Goal: Task Accomplishment & Management: Complete application form

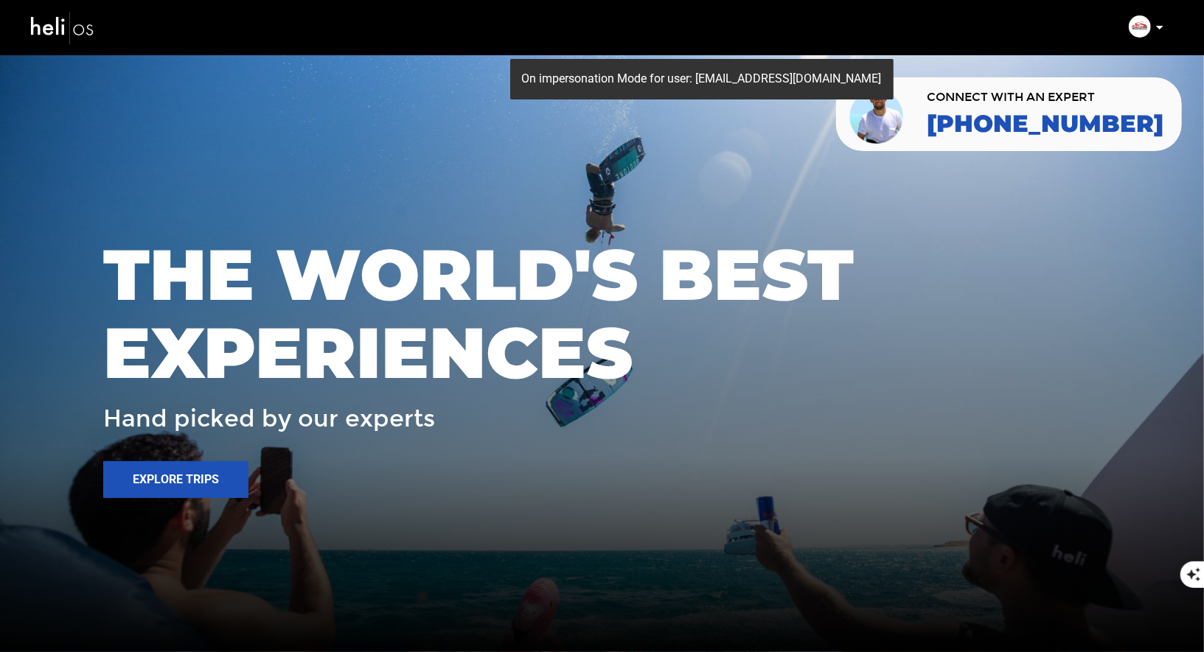
click at [1155, 28] on p at bounding box center [1159, 27] width 9 height 17
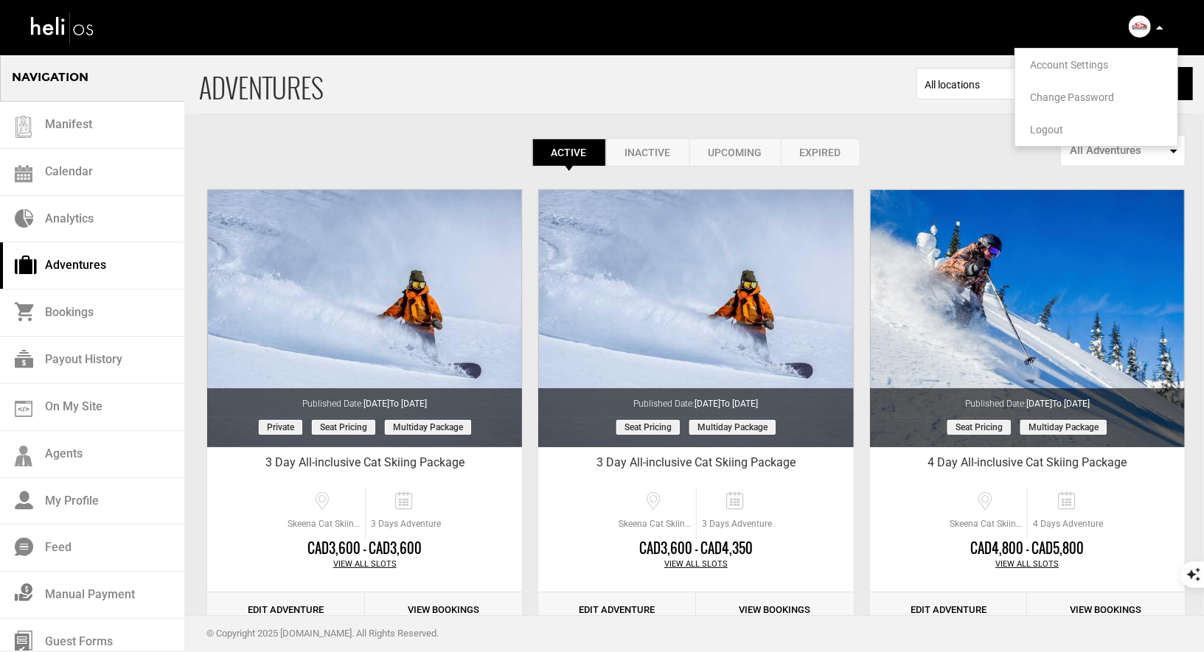
click at [538, 22] on div "Manifest Calendar Analytics Adventures Bookings Payout History On My Site Agent…" at bounding box center [601, 26] width 1167 height 53
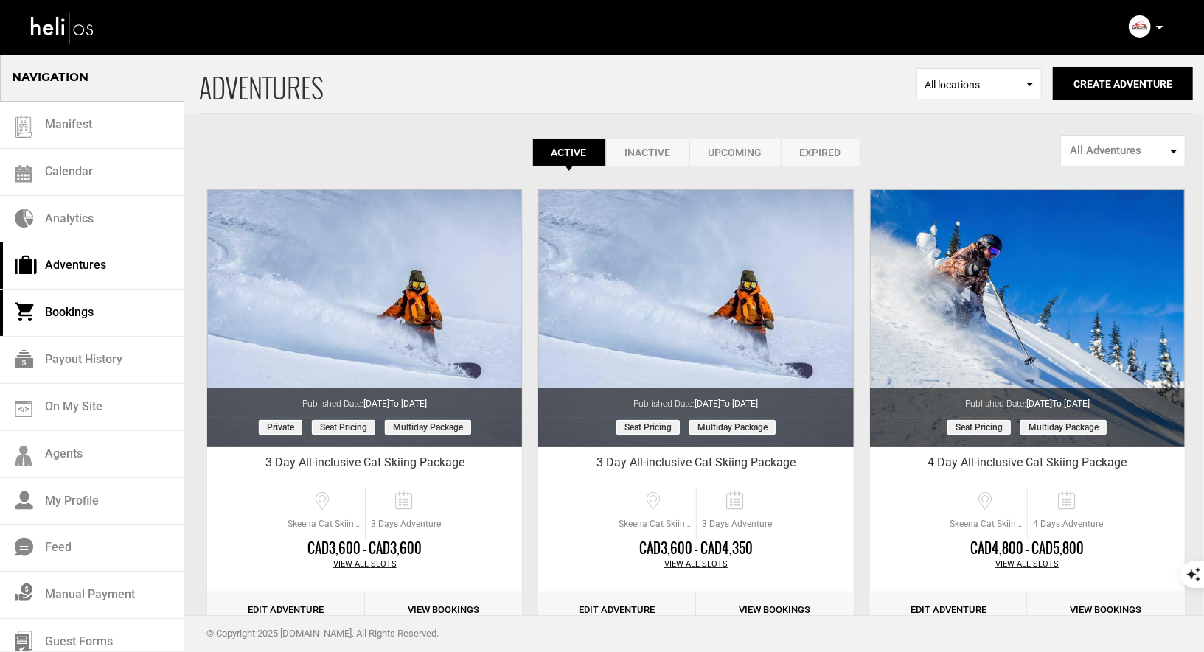
click at [69, 299] on link "Bookings" at bounding box center [92, 313] width 184 height 47
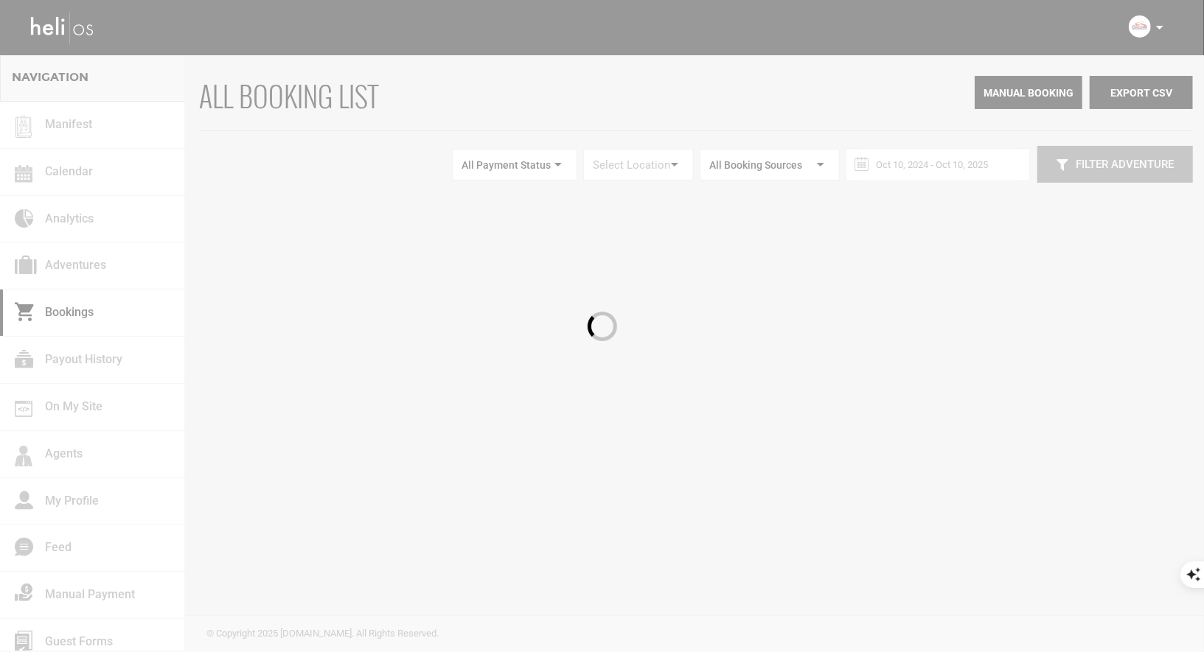
click at [78, 212] on div at bounding box center [602, 326] width 1204 height 652
click at [69, 269] on div at bounding box center [602, 326] width 1204 height 652
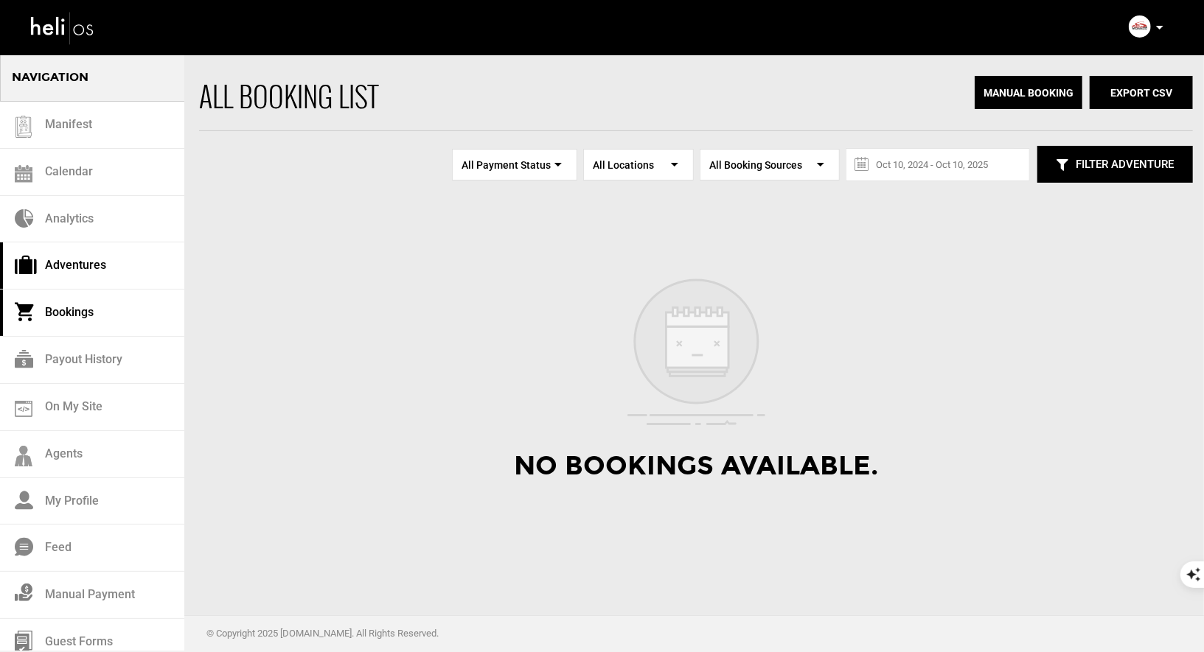
click at [79, 260] on link "Adventures" at bounding box center [92, 266] width 184 height 47
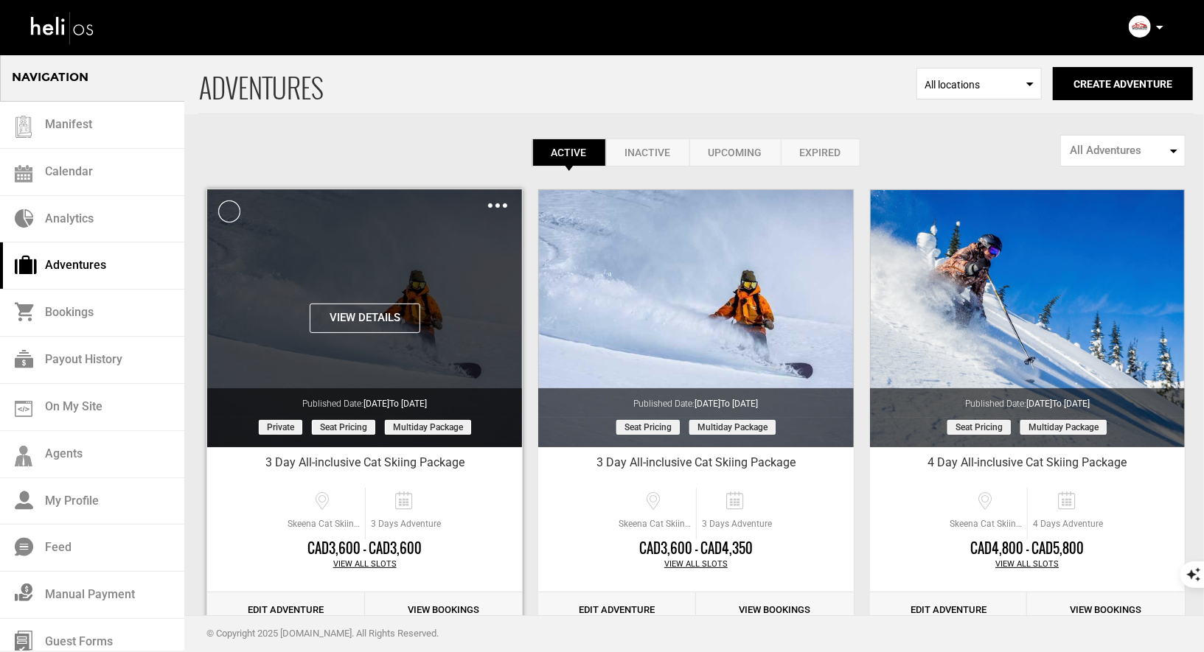
click at [493, 201] on div "Clone De-Activate Share Delete" at bounding box center [497, 205] width 19 height 17
click at [498, 198] on div "Clone De-Activate Share Delete" at bounding box center [497, 205] width 19 height 17
click at [497, 209] on div "Clone De-Activate Share Delete" at bounding box center [497, 205] width 19 height 17
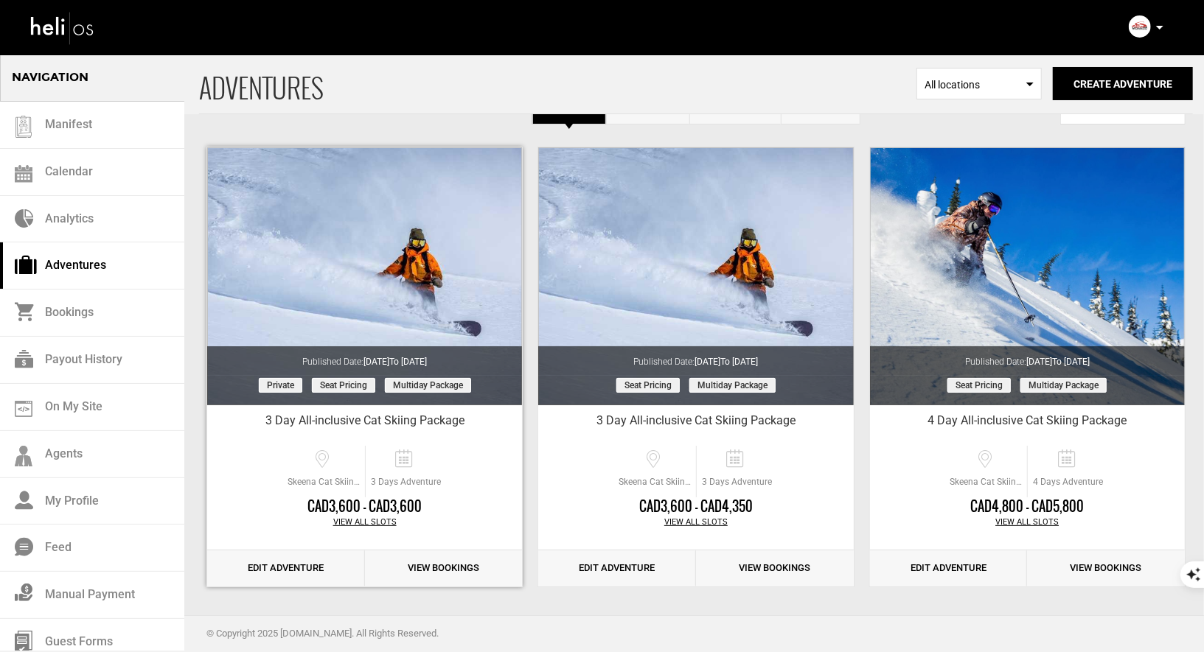
click at [288, 563] on link "Edit Adventure" at bounding box center [286, 569] width 158 height 36
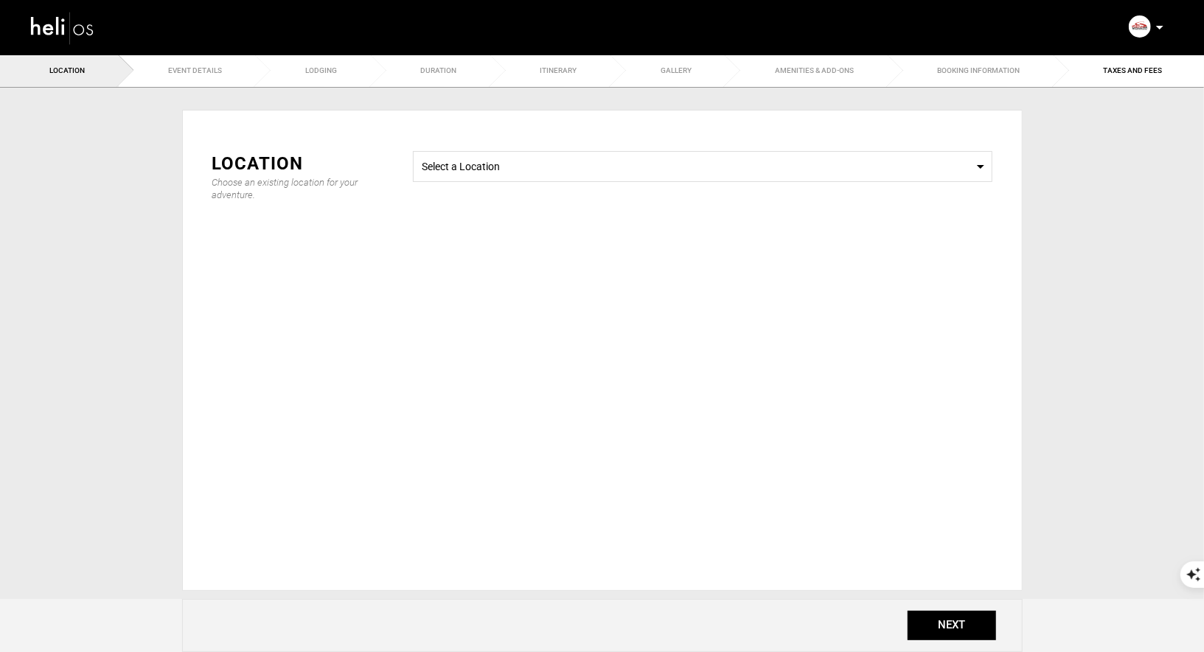
type input "3 Day All-inclusive Cat Skiing Package"
checkbox input "true"
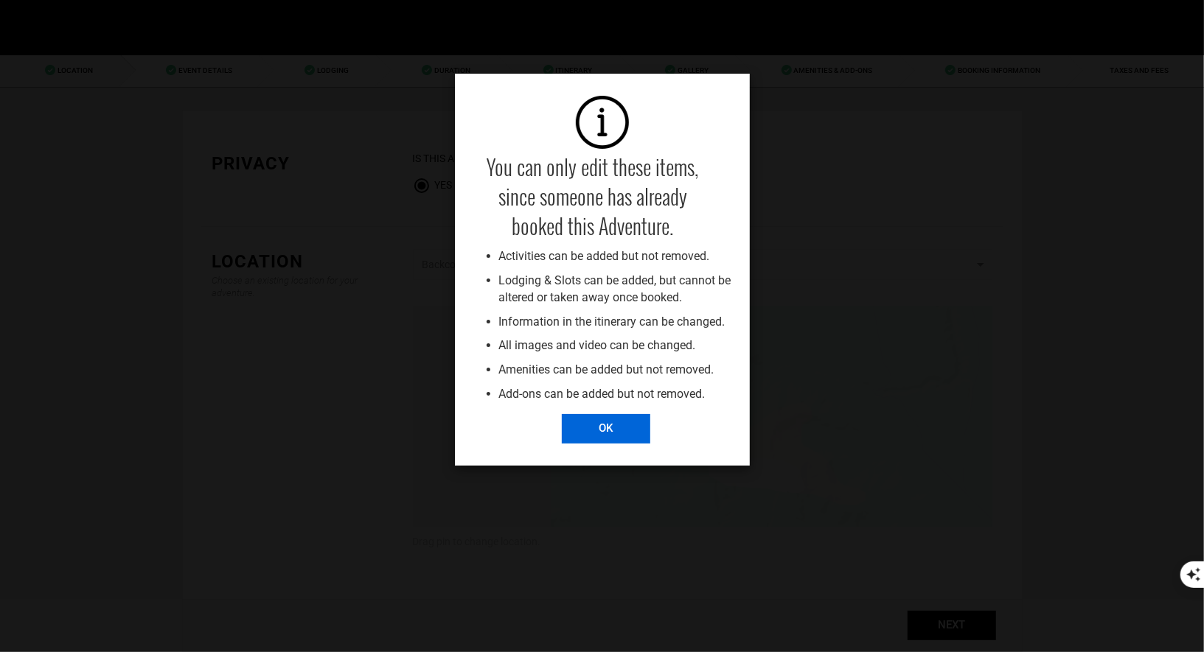
click at [609, 428] on input "OK" at bounding box center [606, 428] width 88 height 29
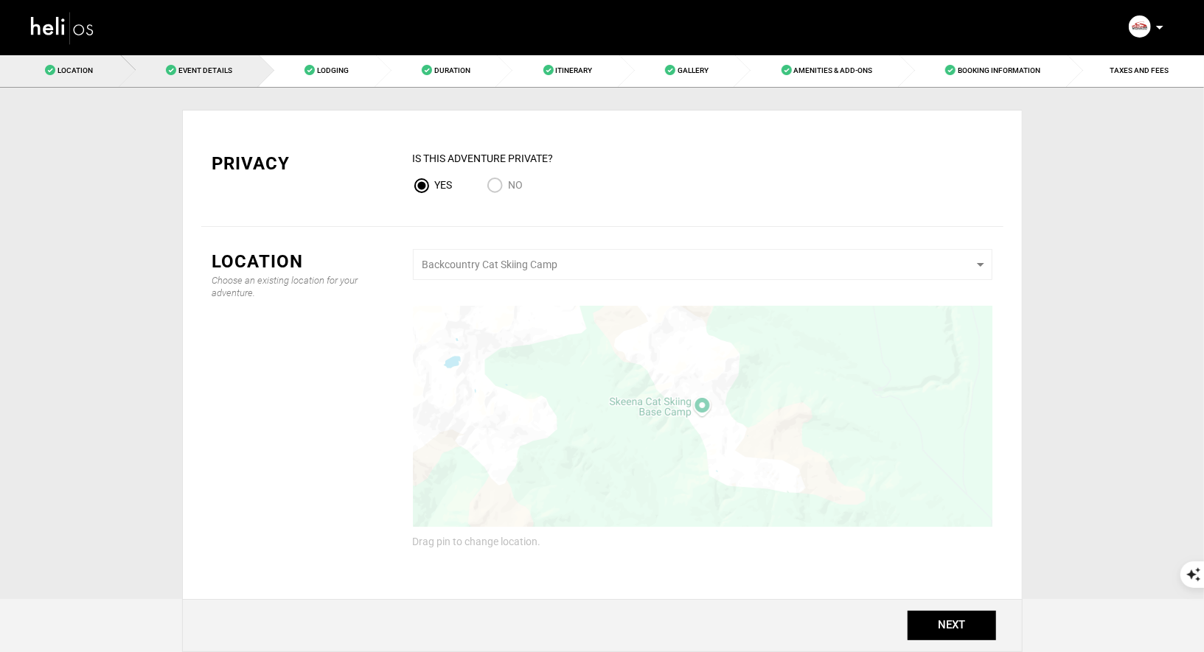
click at [209, 69] on span "Event Details" at bounding box center [205, 70] width 54 height 8
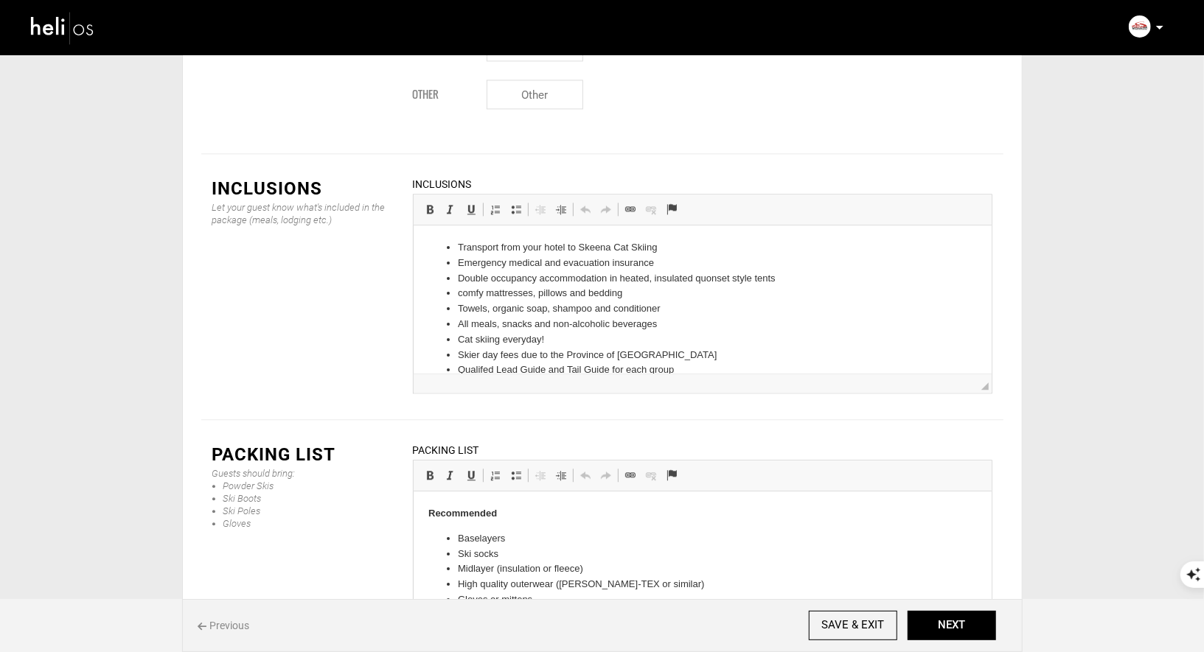
scroll to position [66, 0]
drag, startPoint x: 581, startPoint y: 349, endPoint x: 464, endPoint y: 339, distance: 116.9
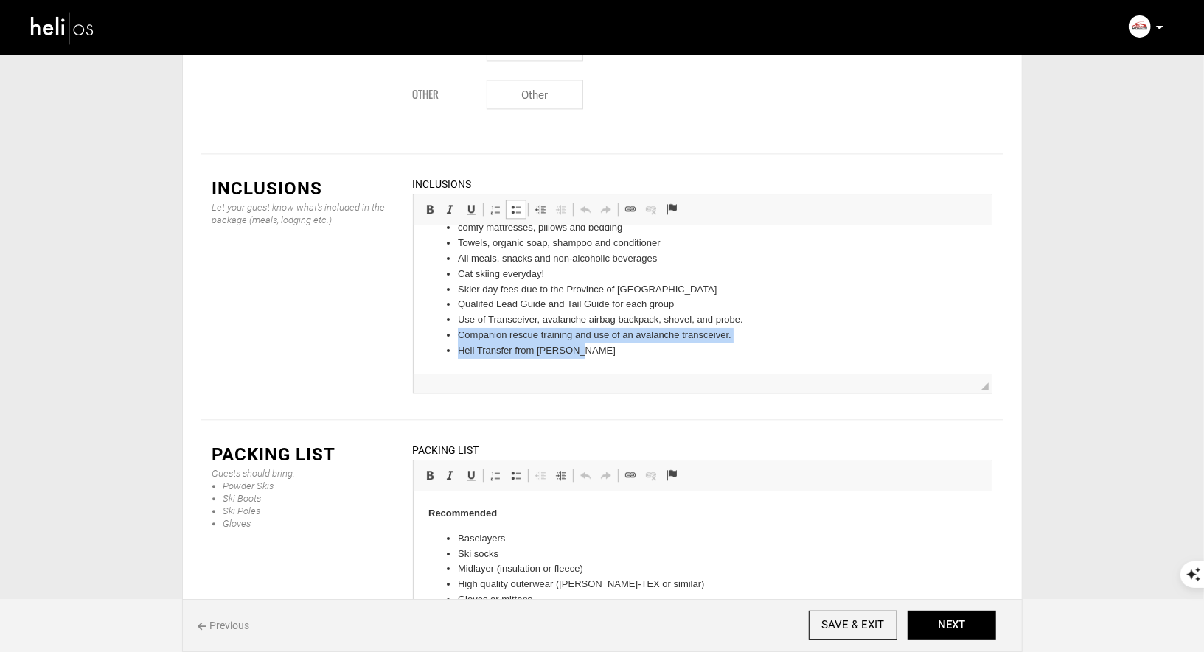
drag, startPoint x: 577, startPoint y: 352, endPoint x: 421, endPoint y: 328, distance: 158.1
click at [421, 330] on html "Transport from your hotel to Skeena Cat Skiing Emergency medical and evacuation…" at bounding box center [702, 266] width 578 height 214
click at [598, 355] on li "Heli Transfer from [PERSON_NAME]" at bounding box center [702, 350] width 490 height 15
drag, startPoint x: 588, startPoint y: 353, endPoint x: 452, endPoint y: 349, distance: 136.5
click at [452, 349] on ul "Transport from your hotel to Skeena Cat Skiing Emergency medical and evacuation…" at bounding box center [702, 266] width 549 height 184
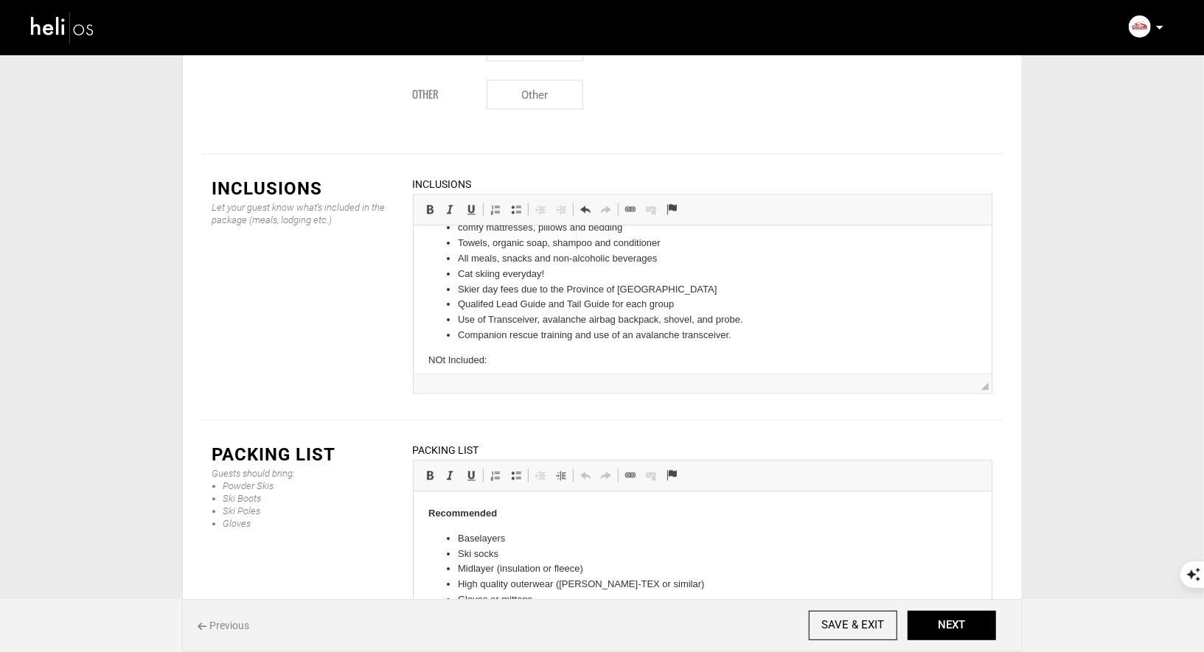
click at [440, 356] on p "NOt Included:" at bounding box center [702, 359] width 549 height 15
click at [493, 358] on p "NOt Included:" at bounding box center [702, 359] width 549 height 15
drag, startPoint x: 493, startPoint y: 358, endPoint x: 406, endPoint y: 351, distance: 87.3
click at [413, 351] on html "Transport from your hotel to Skeena Cat Skiing Emergency medical and evacuation…" at bounding box center [702, 270] width 578 height 223
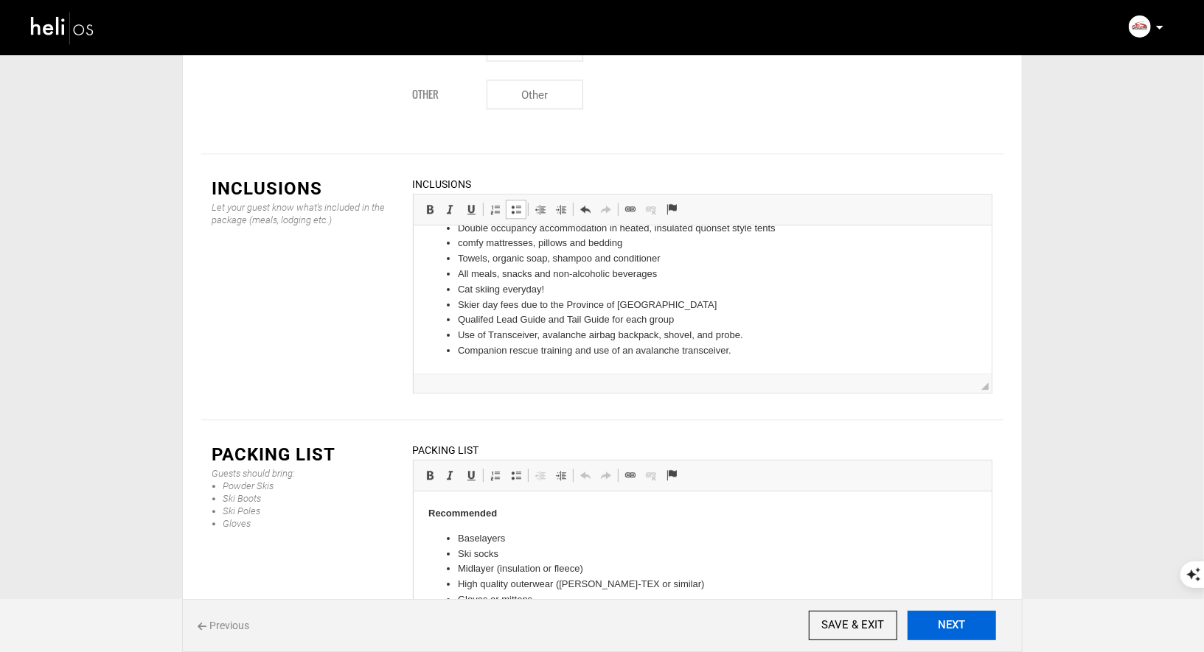
click at [955, 624] on button "NEXT" at bounding box center [952, 625] width 88 height 29
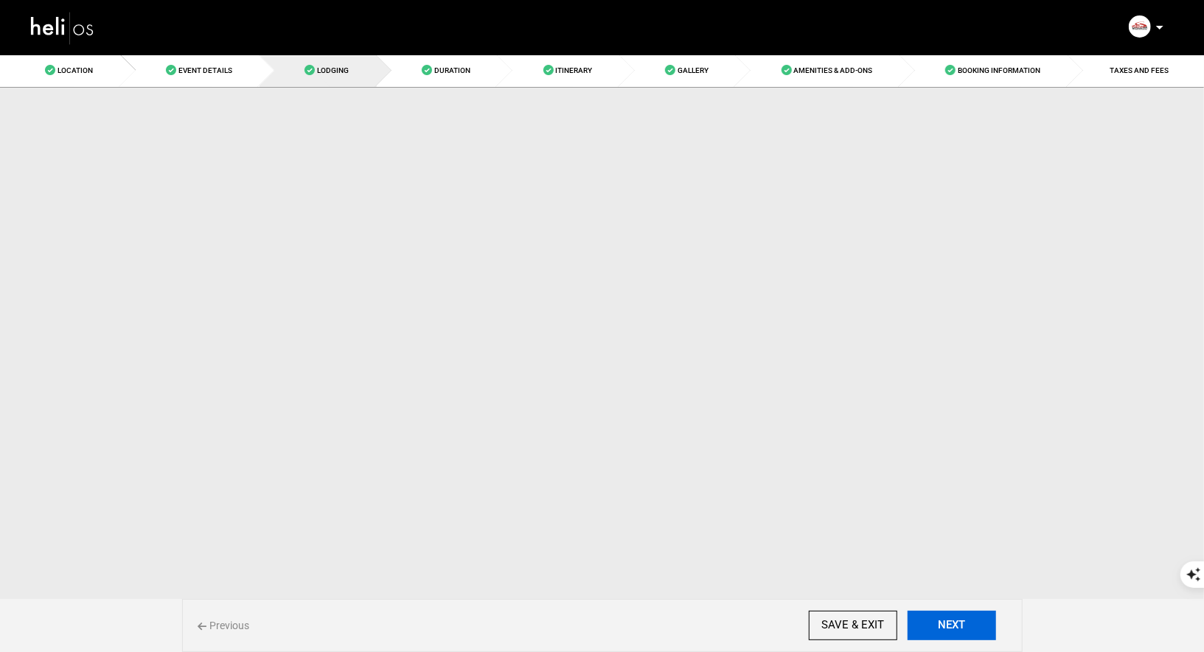
click at [955, 624] on button "NEXT" at bounding box center [952, 625] width 88 height 29
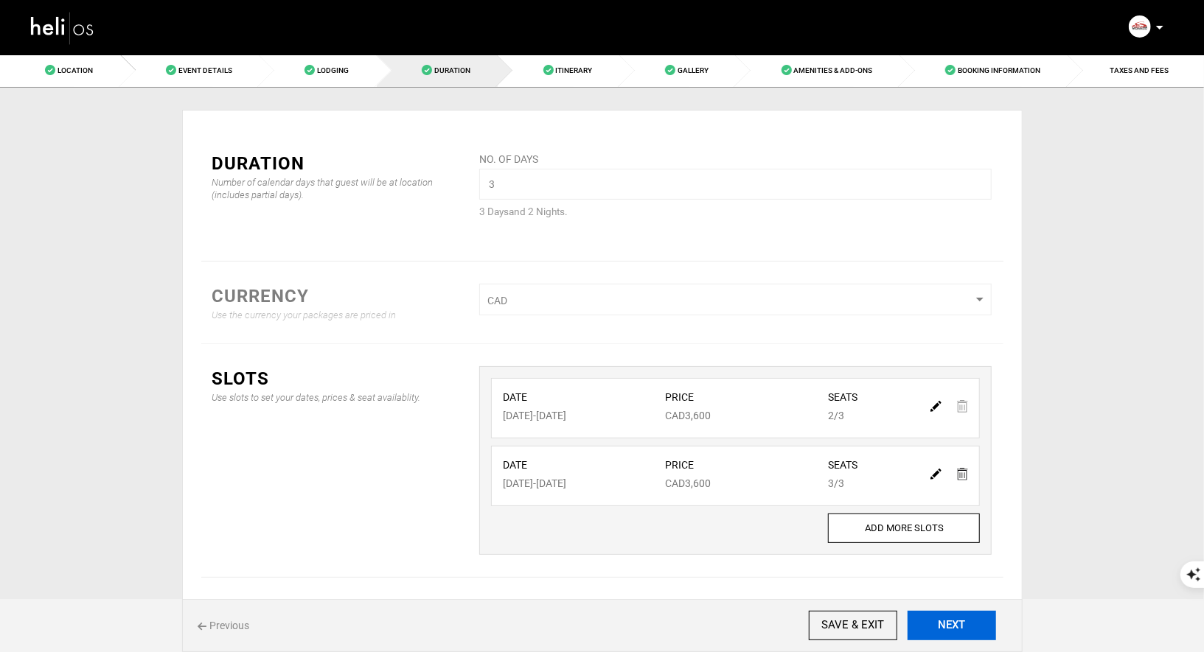
click at [955, 624] on button "NEXT" at bounding box center [952, 625] width 88 height 29
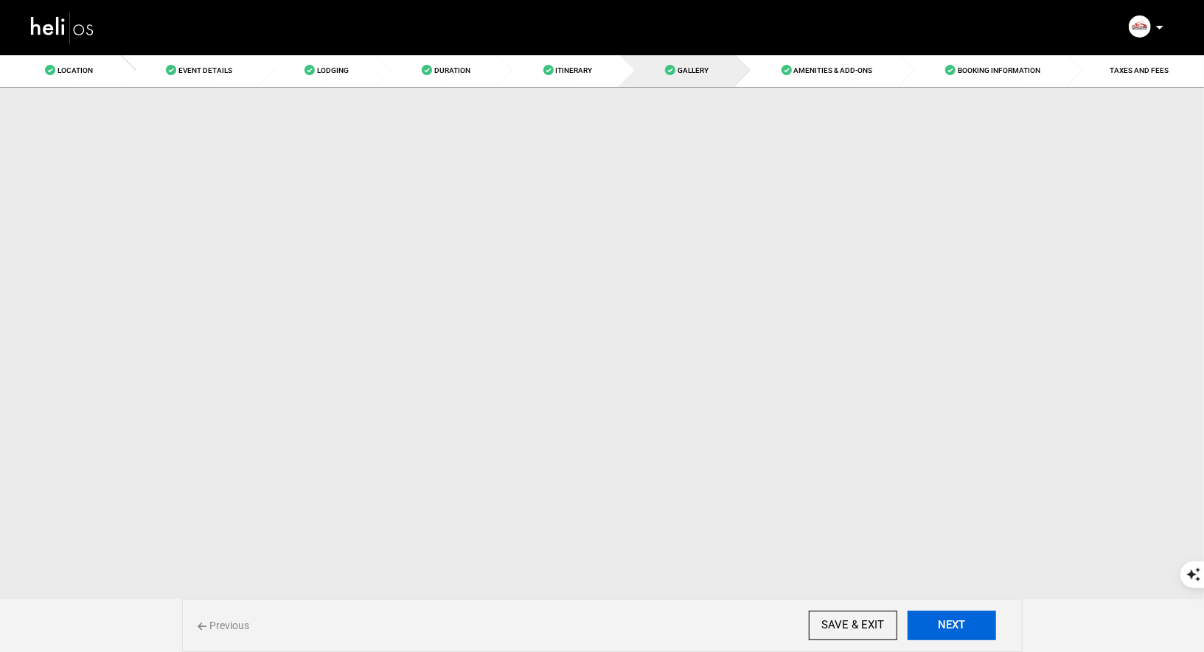
click at [955, 624] on button "NEXT" at bounding box center [952, 625] width 88 height 29
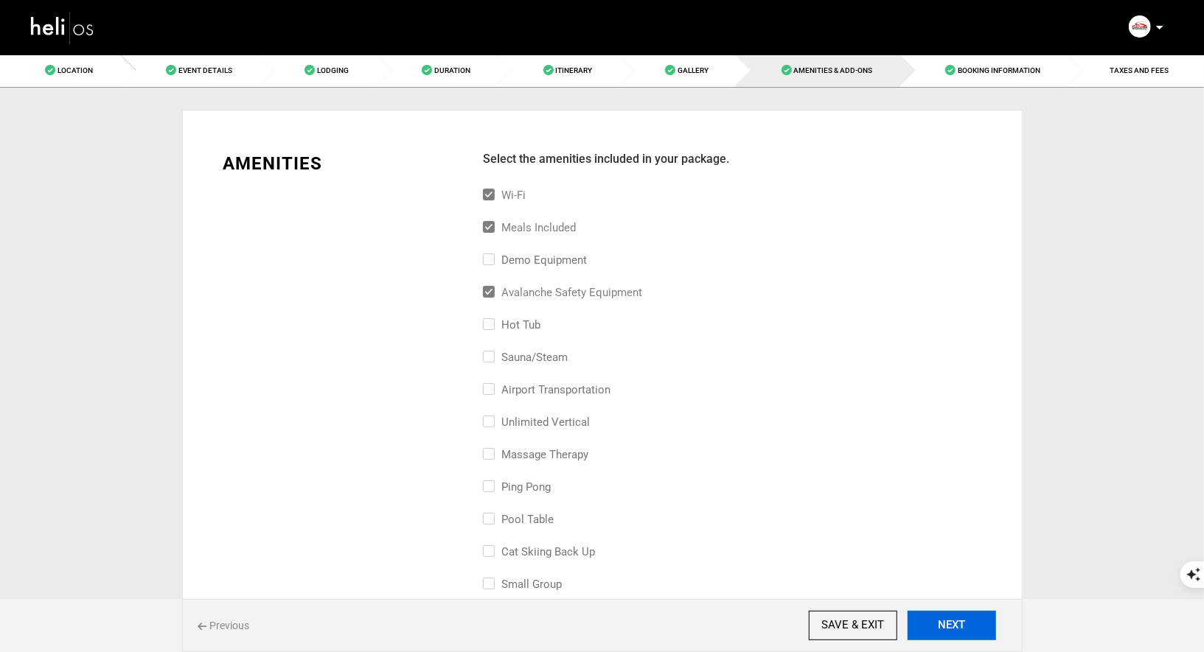
click at [955, 624] on button "NEXT" at bounding box center [952, 625] width 88 height 29
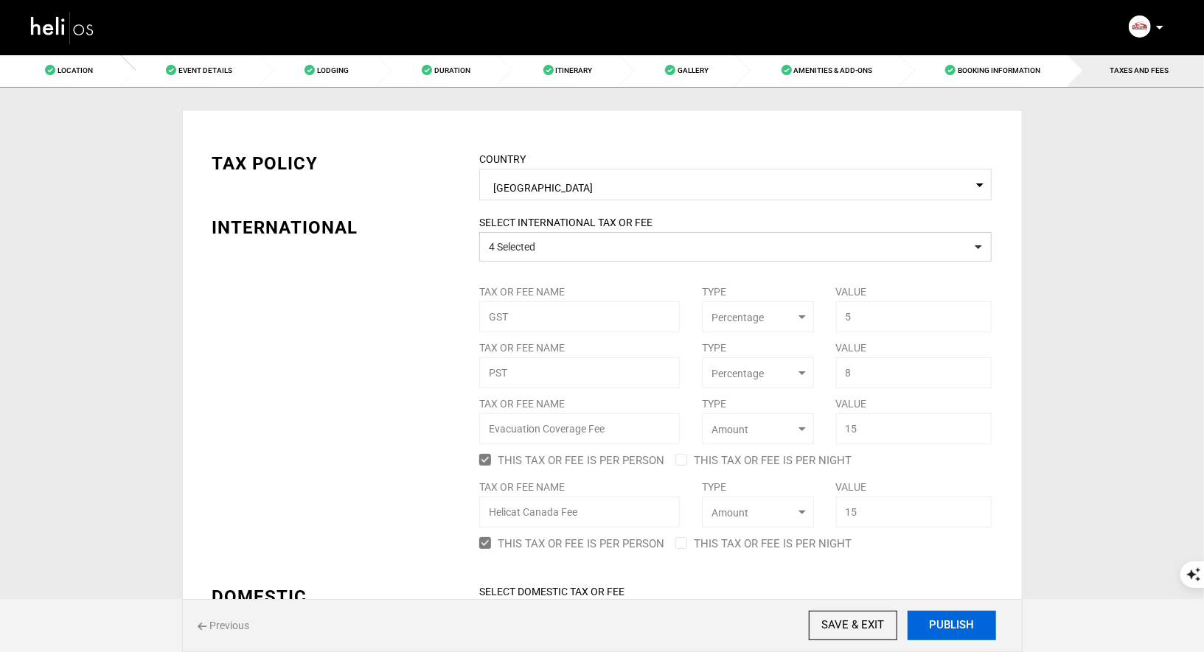
click at [955, 624] on button "PUBLISH" at bounding box center [952, 625] width 88 height 29
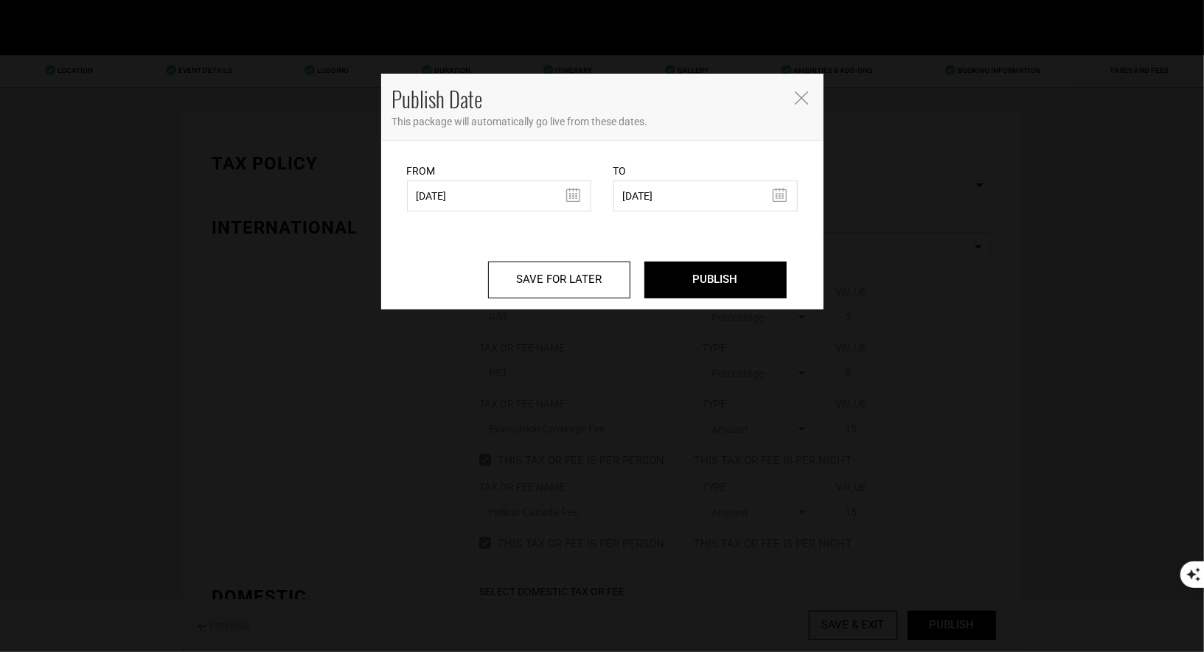
click at [793, 77] on div "Publish Date This package will automatically go live from these dates." at bounding box center [602, 107] width 442 height 67
click at [800, 91] on icon "Close" at bounding box center [801, 97] width 13 height 13
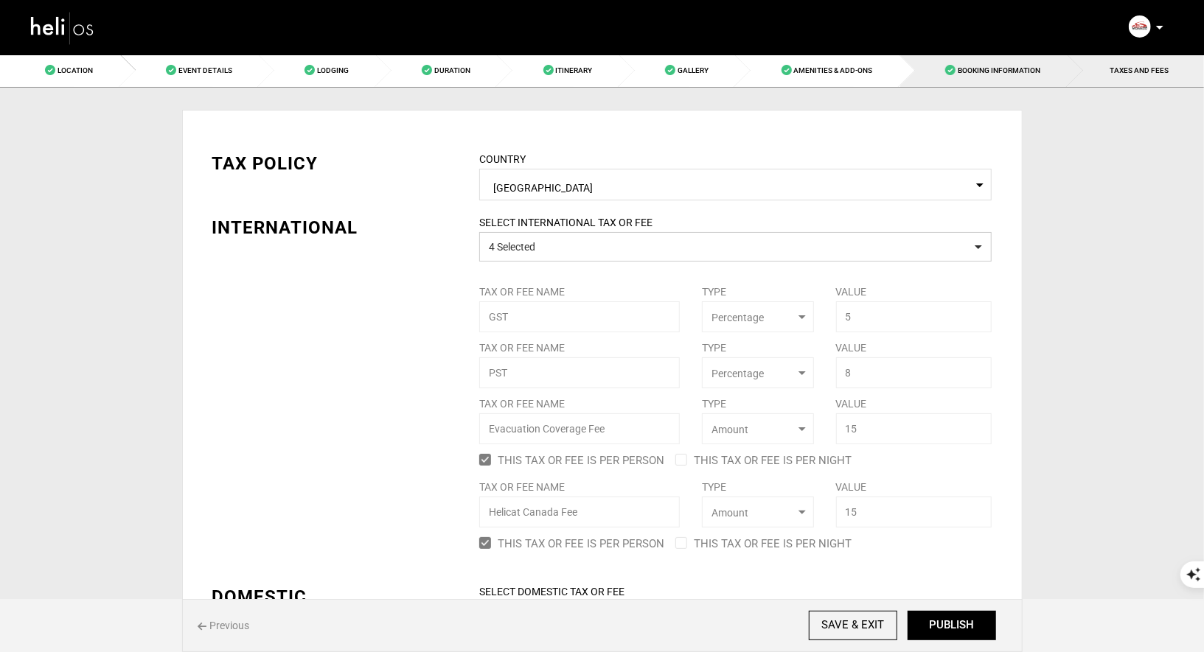
click at [1004, 74] on link "Booking Information" at bounding box center [984, 70] width 168 height 33
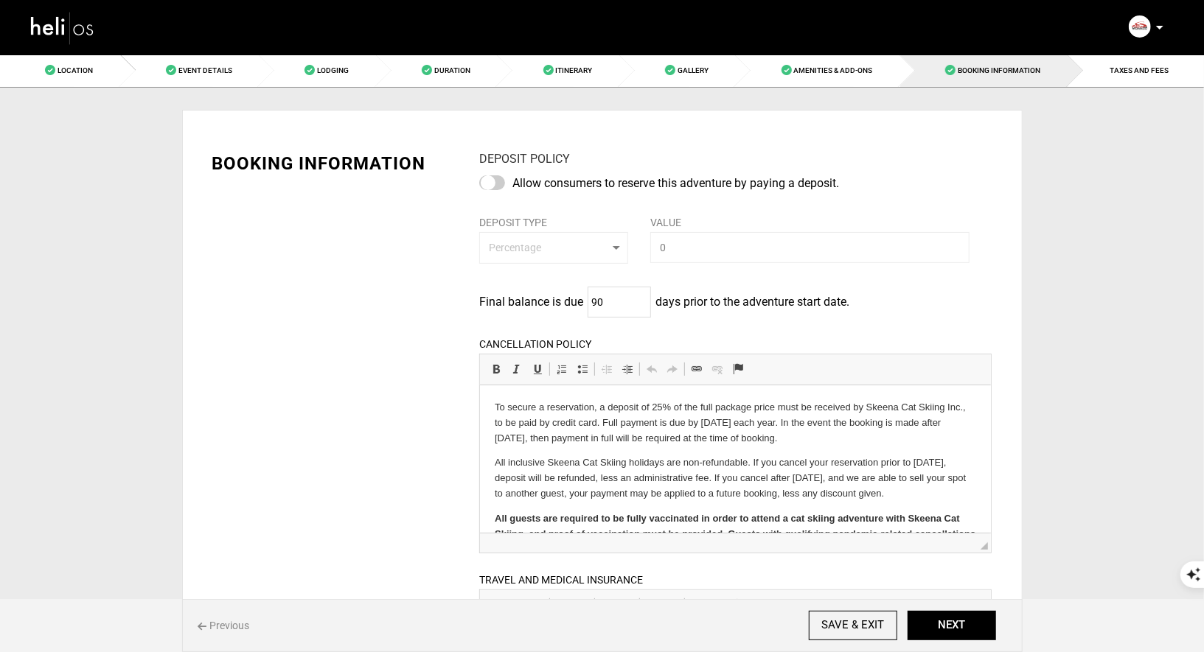
click at [1128, 53] on nav "Manifest Calendar Analytics Adventures Bookings Payout History On My Site Agent…" at bounding box center [602, 27] width 1204 height 55
click at [1113, 86] on link "TAXES AND FEES" at bounding box center [1136, 70] width 136 height 33
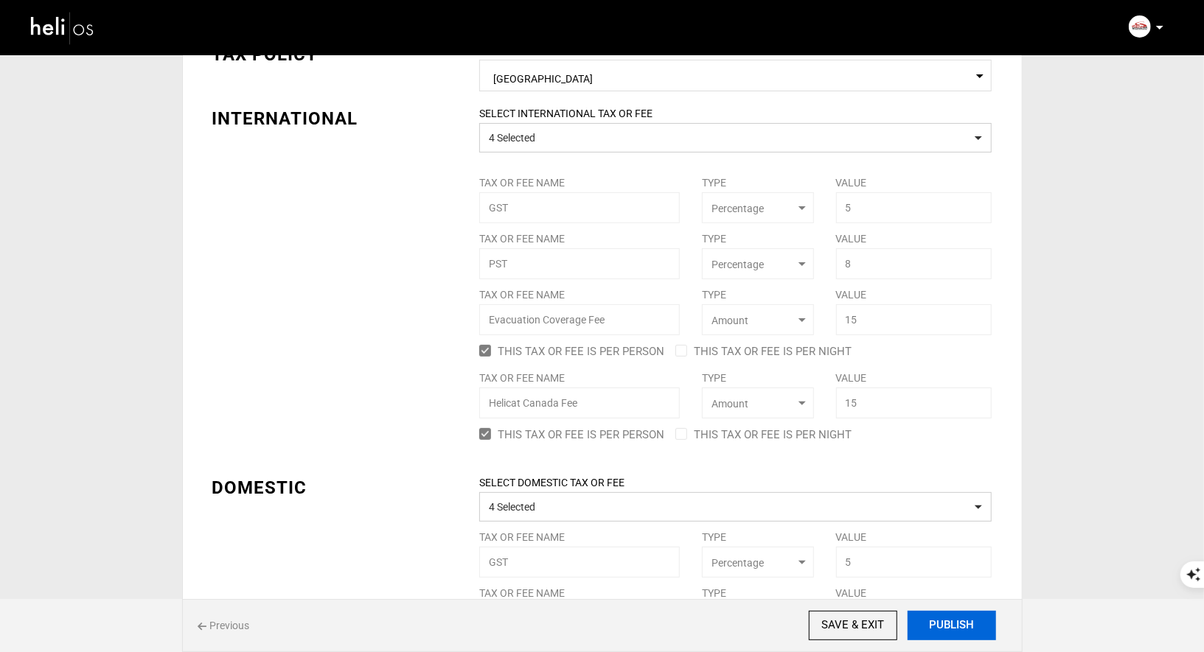
click at [956, 621] on button "PUBLISH" at bounding box center [952, 625] width 88 height 29
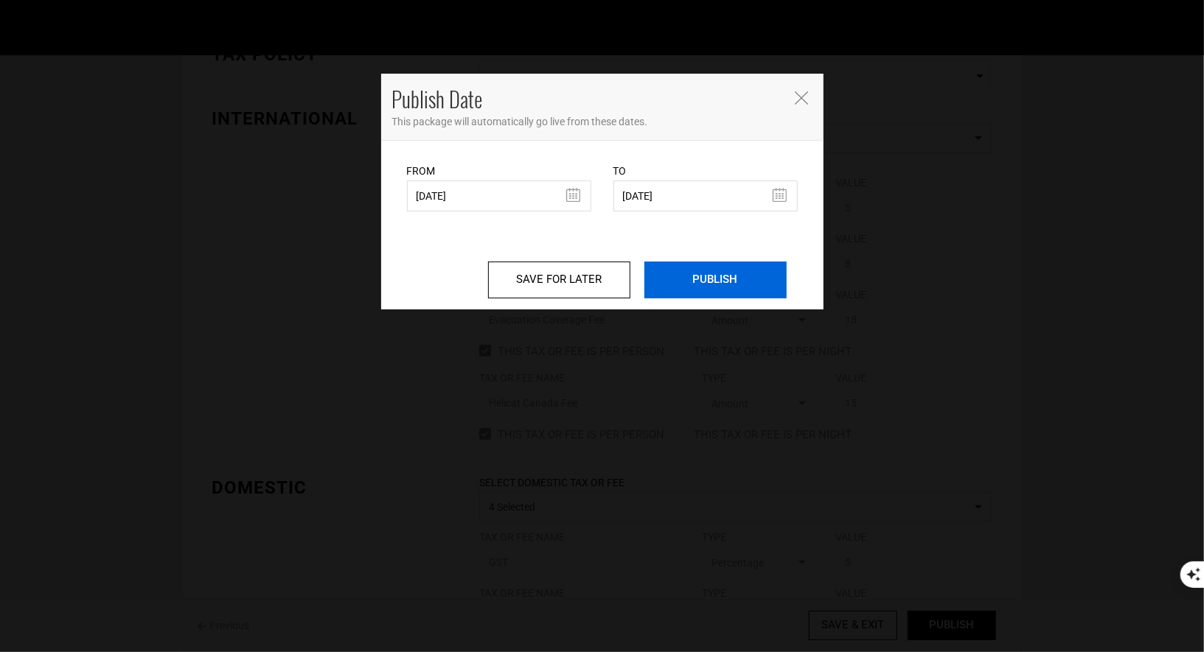
click at [698, 288] on input "PUBLISH" at bounding box center [715, 280] width 142 height 37
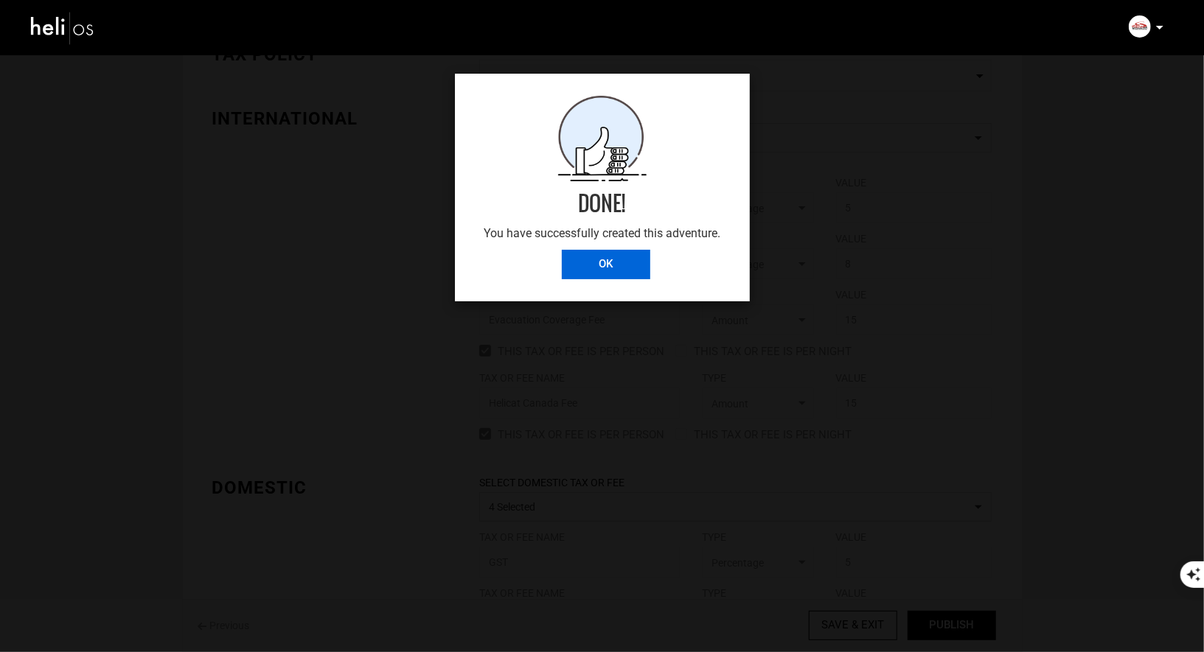
click at [610, 262] on input "OK" at bounding box center [606, 264] width 88 height 29
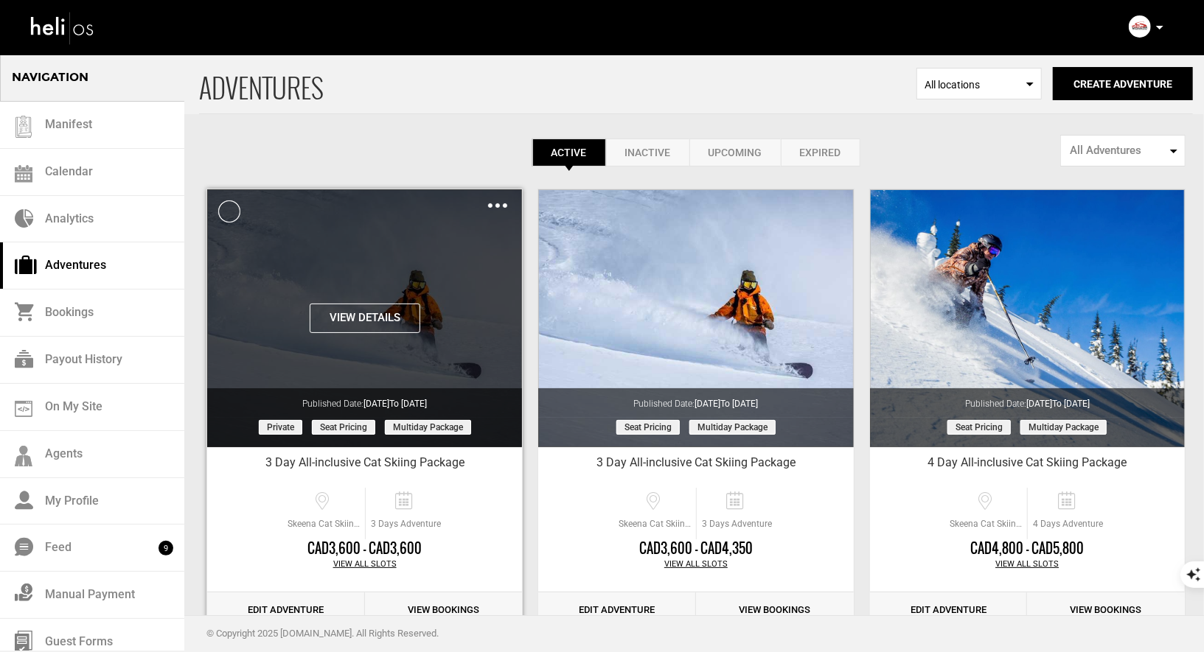
click at [385, 311] on button "View Details" at bounding box center [365, 318] width 111 height 29
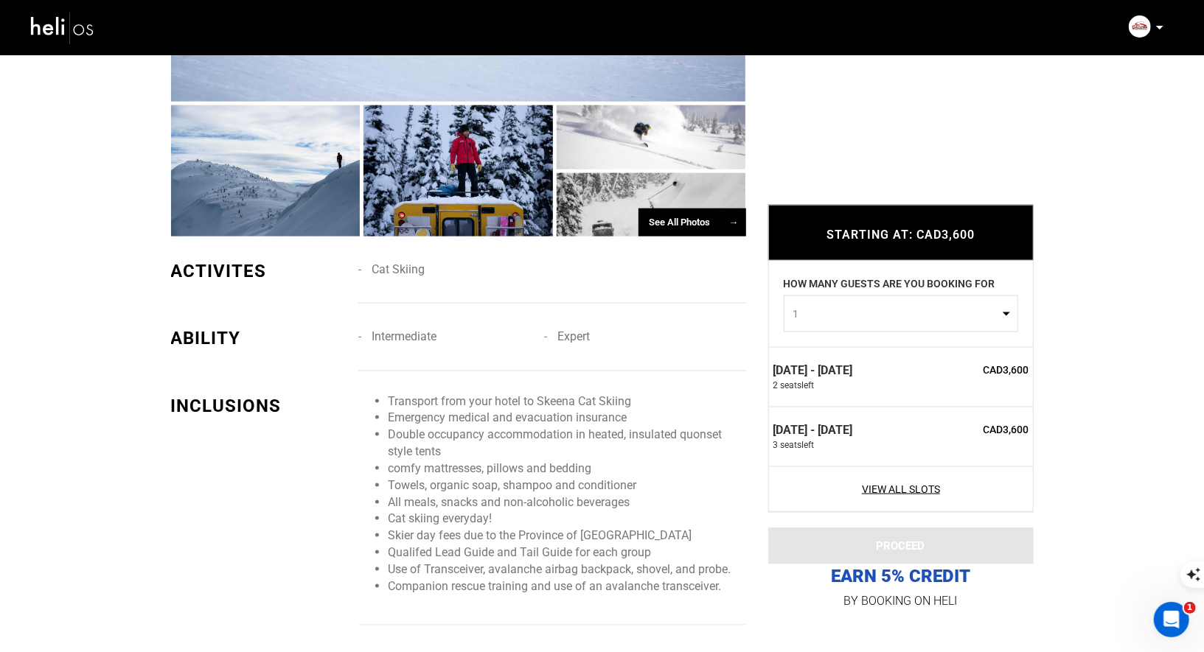
scroll to position [1146, 0]
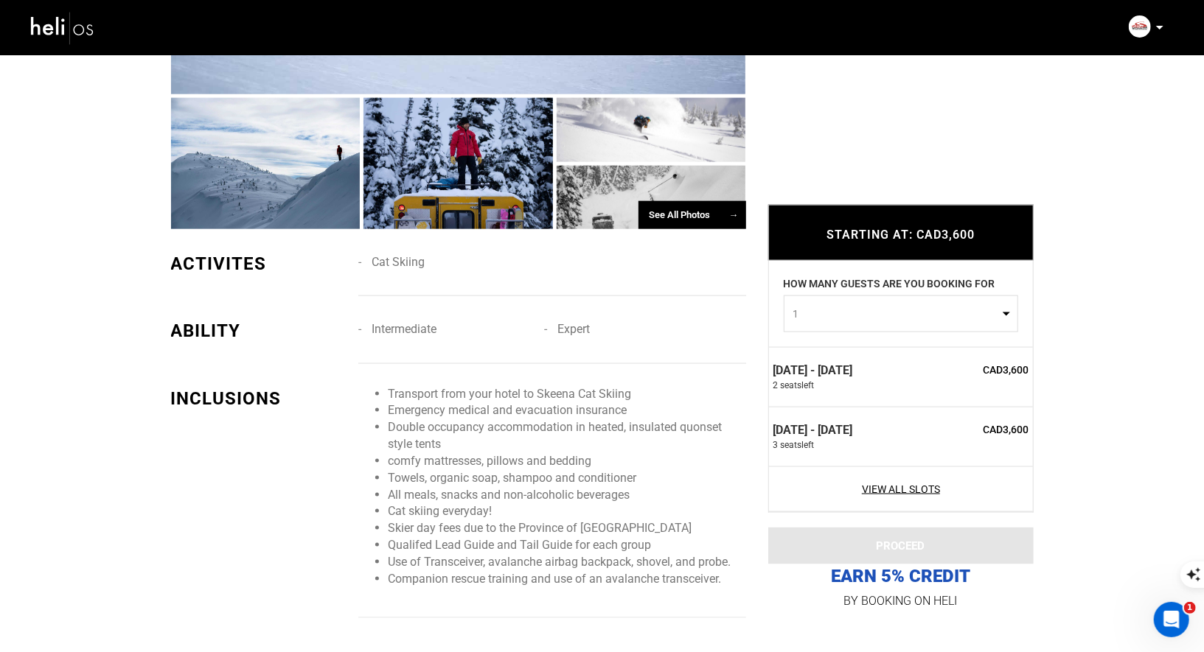
click at [77, 15] on img at bounding box center [62, 27] width 66 height 39
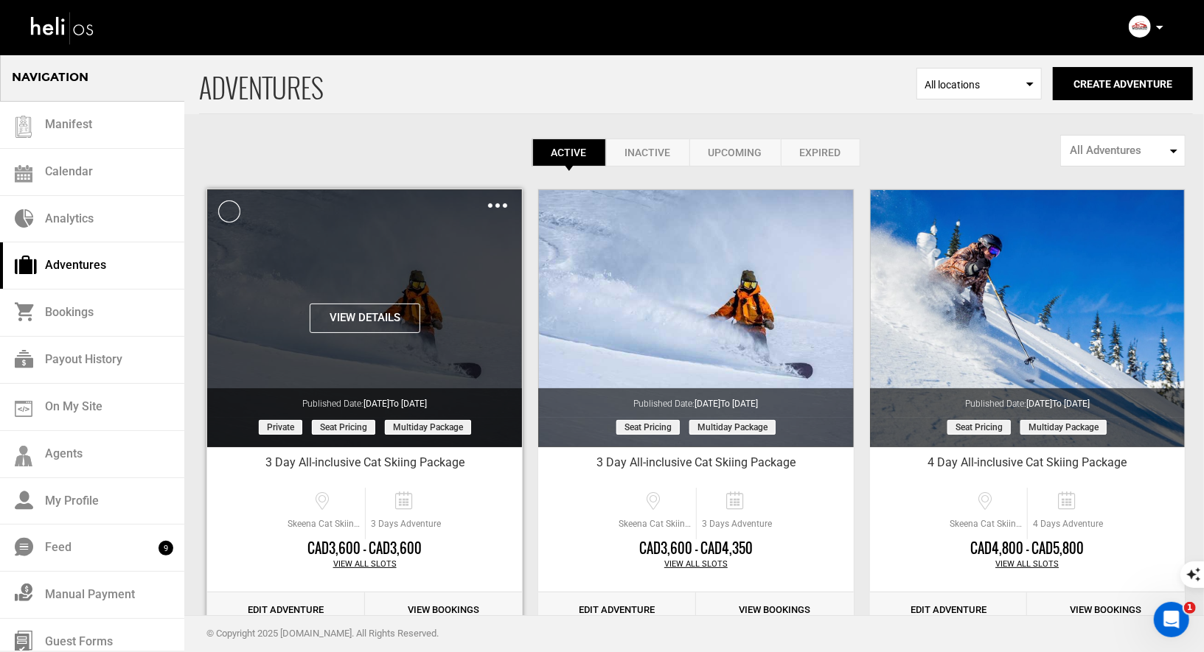
click at [492, 206] on img at bounding box center [497, 205] width 19 height 4
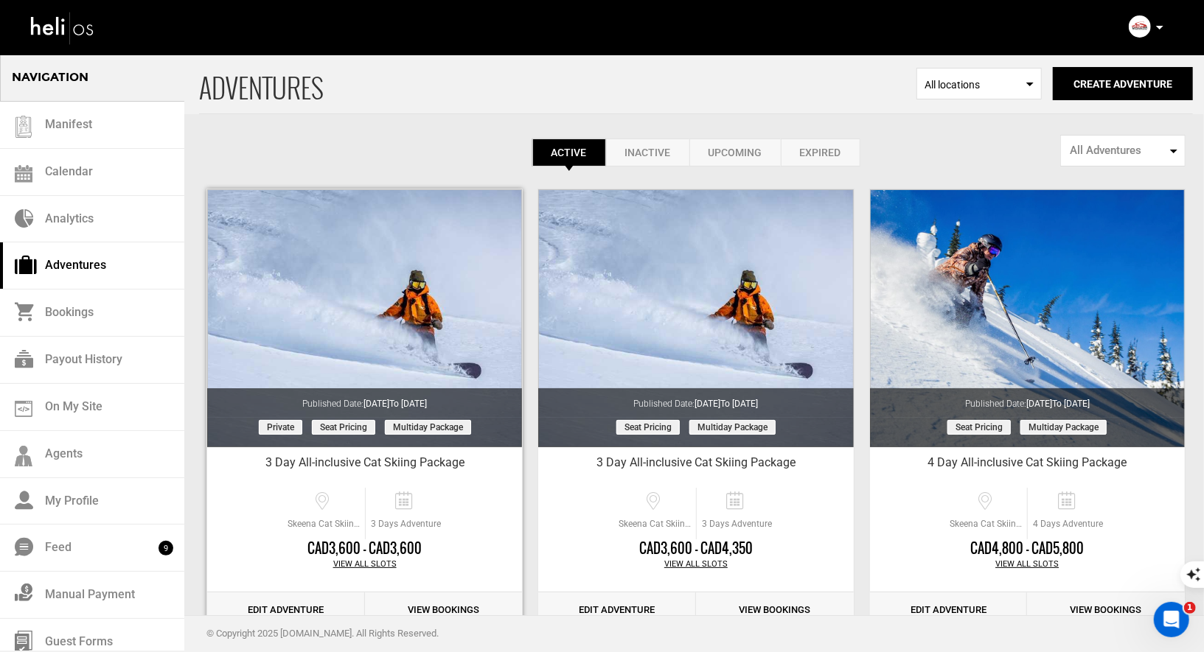
click at [306, 604] on link "Edit Adventure" at bounding box center [286, 611] width 158 height 36
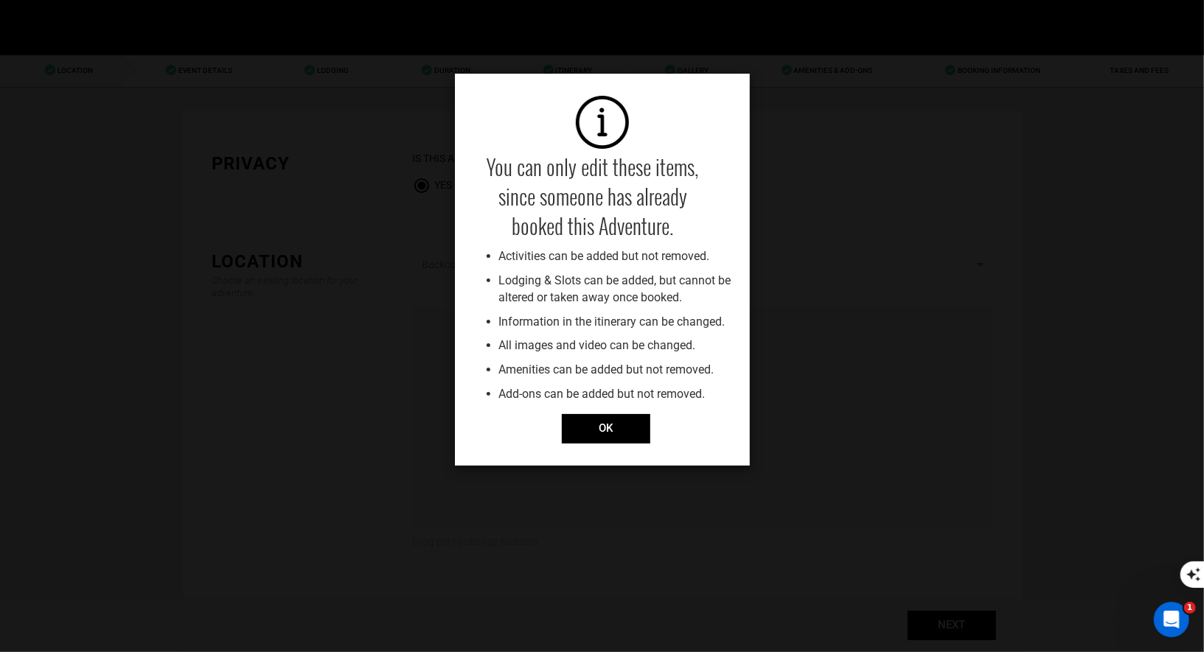
click at [317, 77] on div "You can only edit these items, since someone has already booked this Adventure.…" at bounding box center [602, 326] width 1204 height 652
click at [619, 430] on input "OK" at bounding box center [606, 428] width 88 height 29
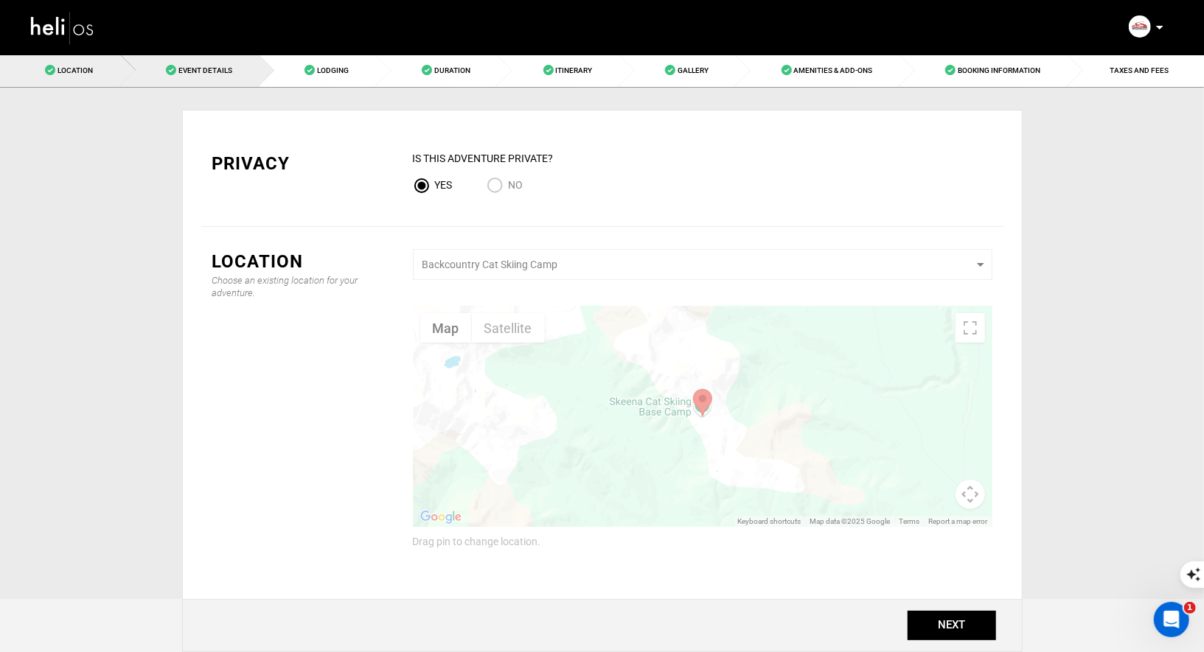
click at [240, 60] on link "Event Details" at bounding box center [190, 70] width 139 height 33
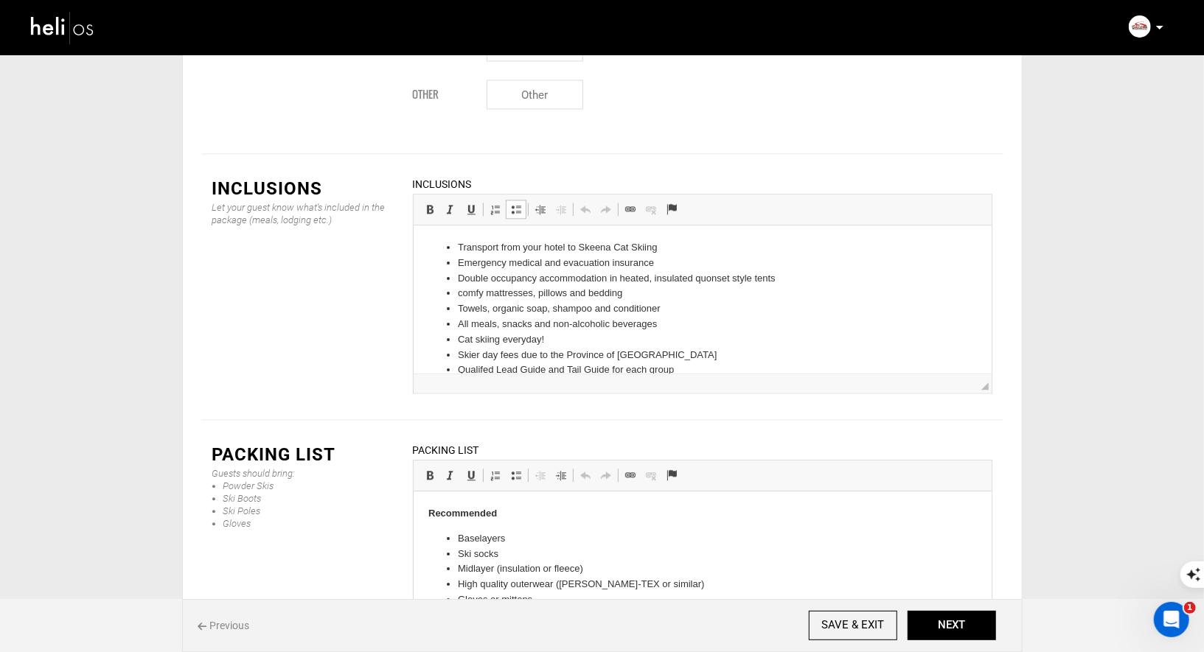
drag, startPoint x: 661, startPoint y: 252, endPoint x: 512, endPoint y: 246, distance: 148.3
drag, startPoint x: 664, startPoint y: 250, endPoint x: 484, endPoint y: 234, distance: 180.6
click at [484, 234] on html "Transport from your hotel to Skeena Cat Skiing Emergency medical and evacuation…" at bounding box center [702, 324] width 578 height 198
click at [515, 203] on span at bounding box center [516, 209] width 12 height 12
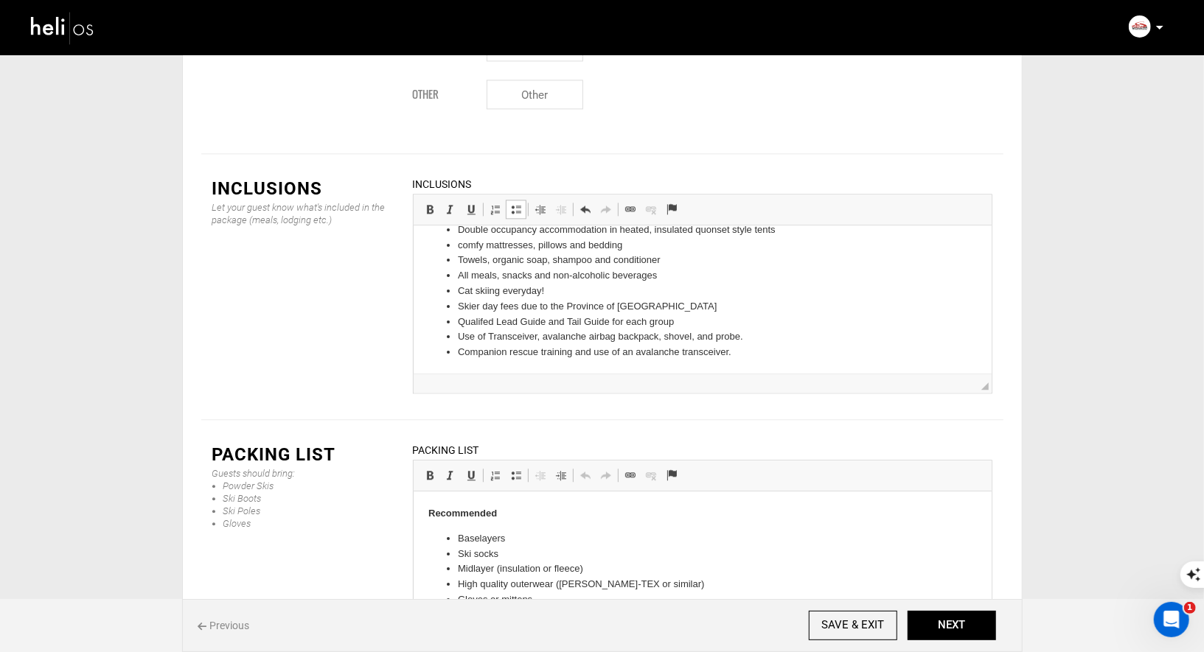
scroll to position [35, 0]
click at [950, 624] on button "NEXT" at bounding box center [952, 625] width 88 height 29
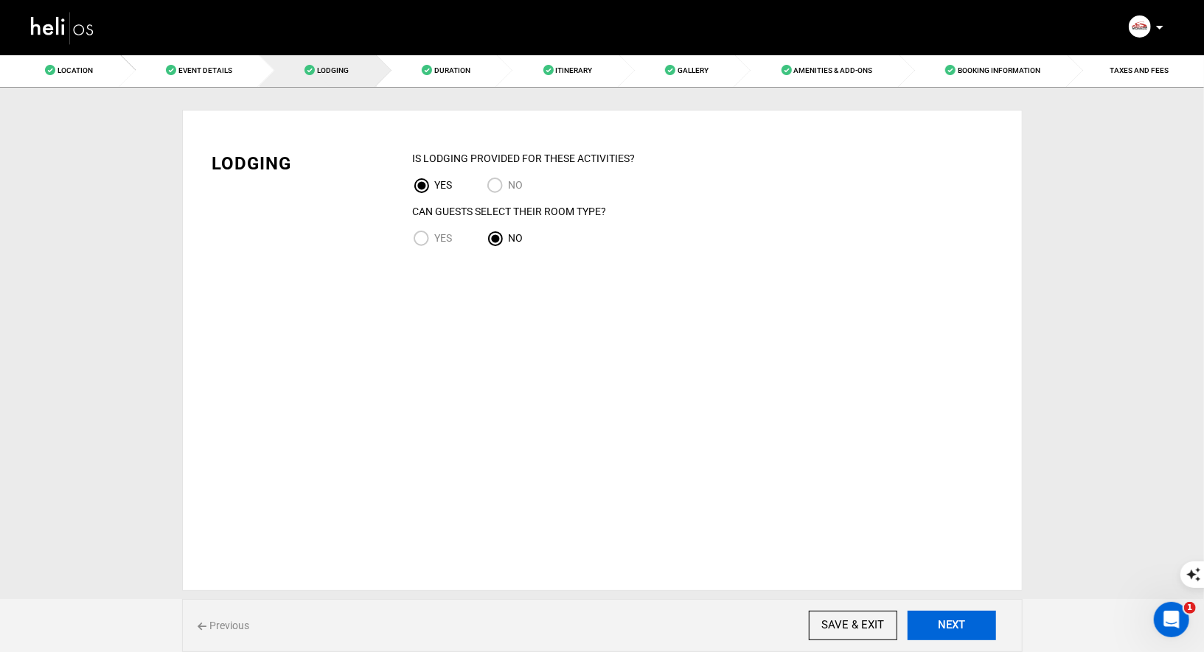
click at [950, 624] on button "NEXT" at bounding box center [952, 625] width 88 height 29
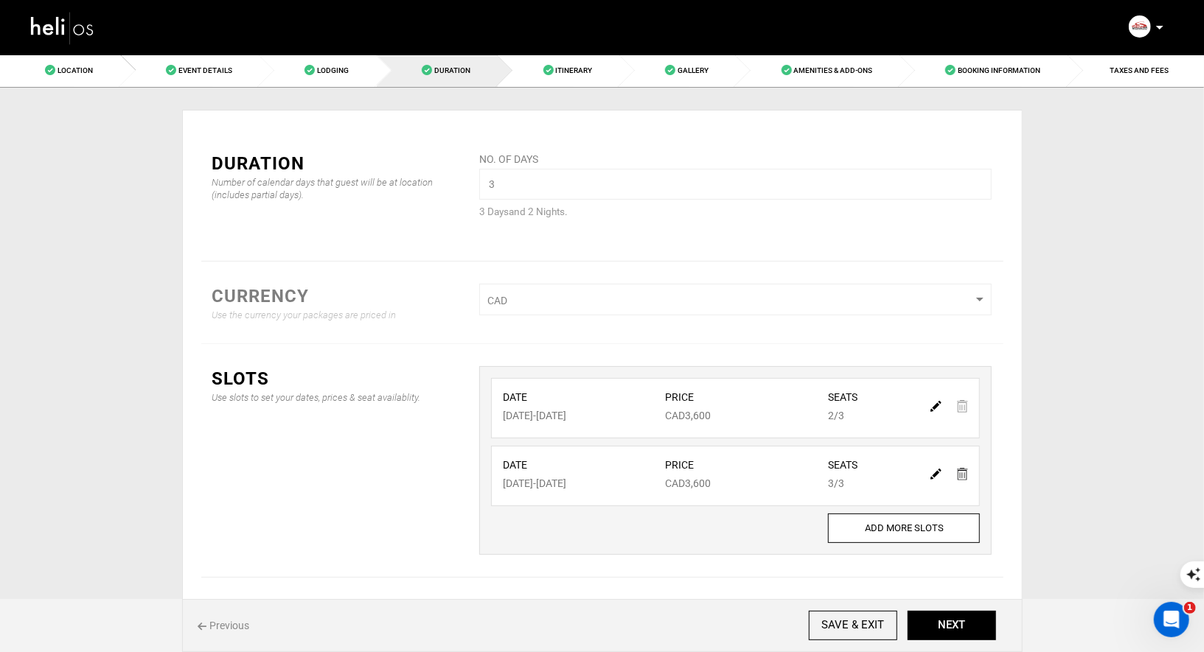
click at [355, 88] on div "Privacy IS this Adventure Private? Yes No Location Choose an existing location …" at bounding box center [602, 370] width 840 height 565
click at [353, 80] on link "Lodging" at bounding box center [318, 70] width 117 height 33
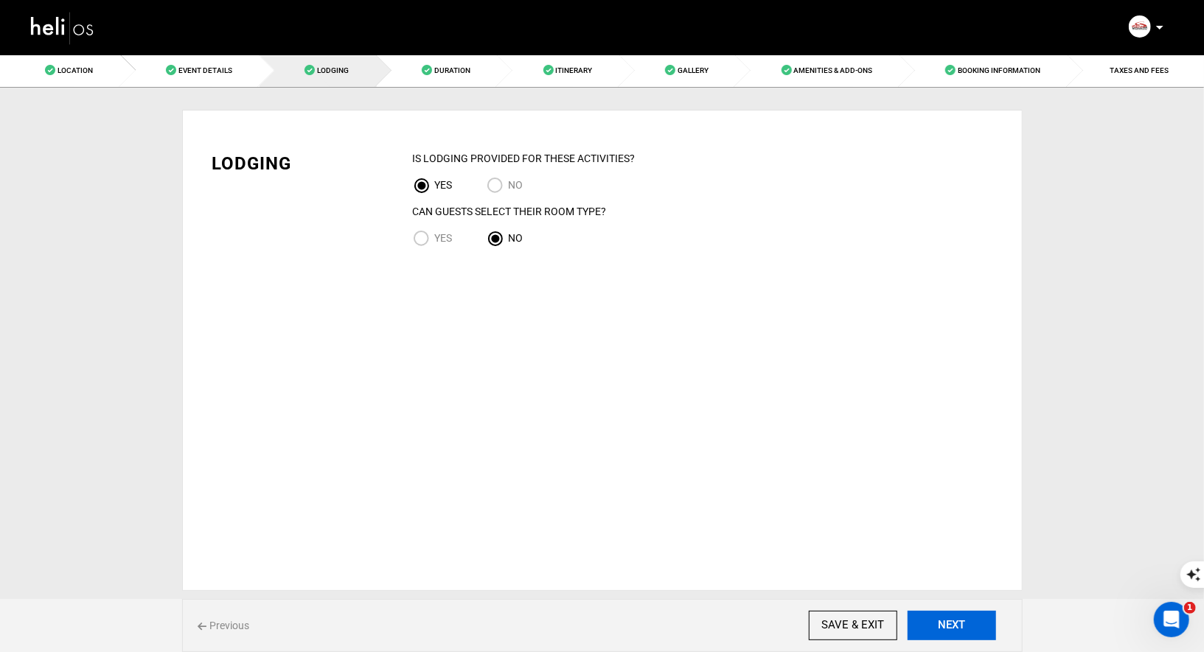
click at [952, 636] on button "NEXT" at bounding box center [952, 625] width 88 height 29
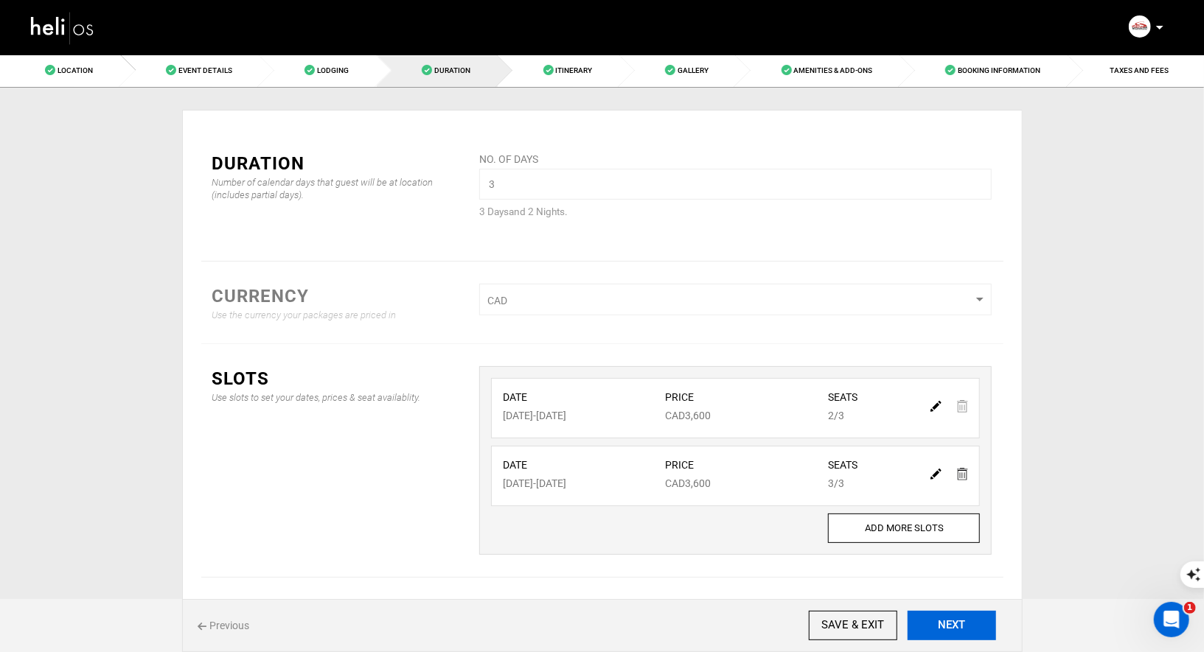
click at [952, 636] on button "NEXT" at bounding box center [952, 625] width 88 height 29
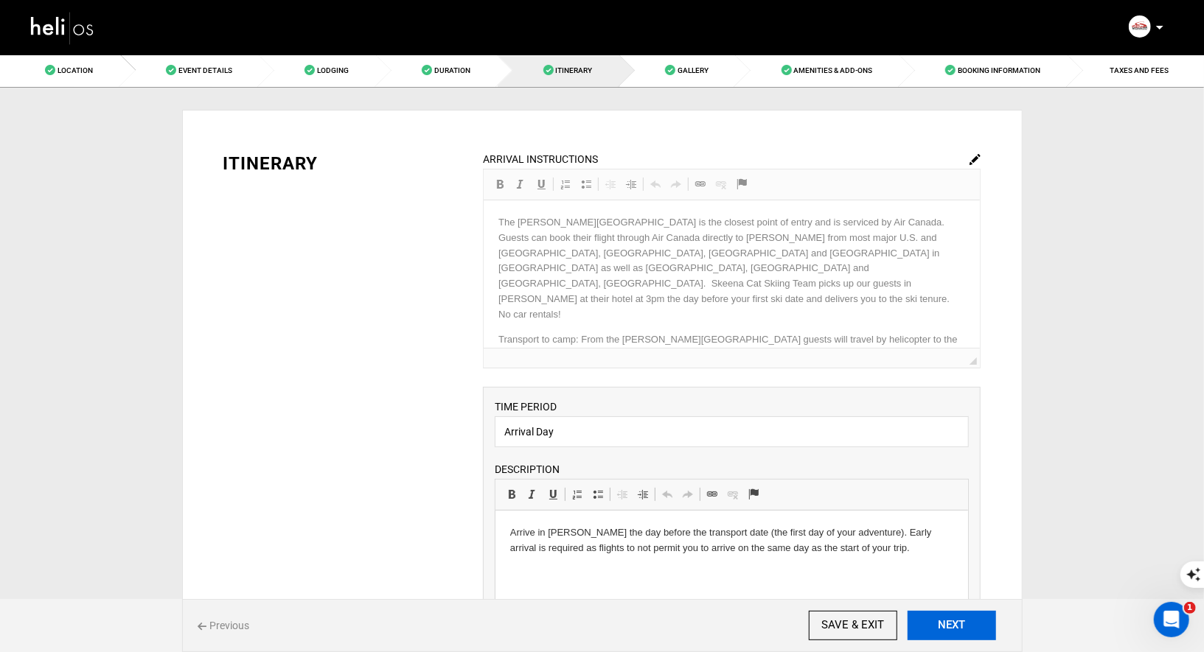
click at [952, 636] on button "NEXT" at bounding box center [952, 625] width 88 height 29
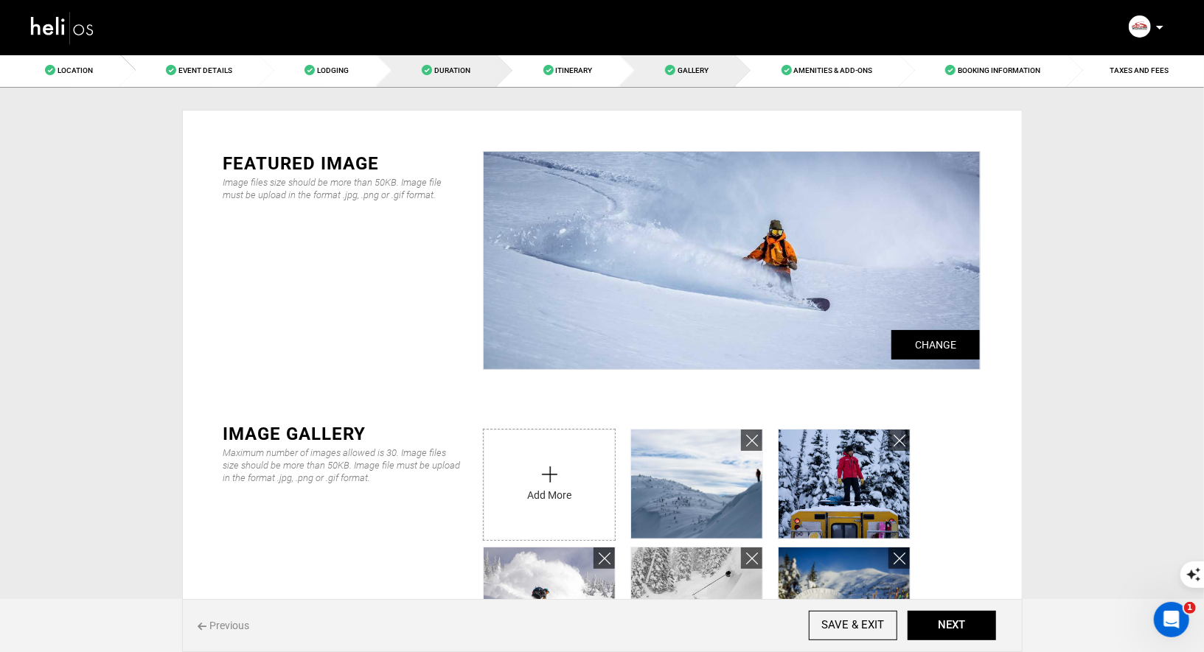
click at [452, 75] on link "Duration" at bounding box center [438, 70] width 122 height 33
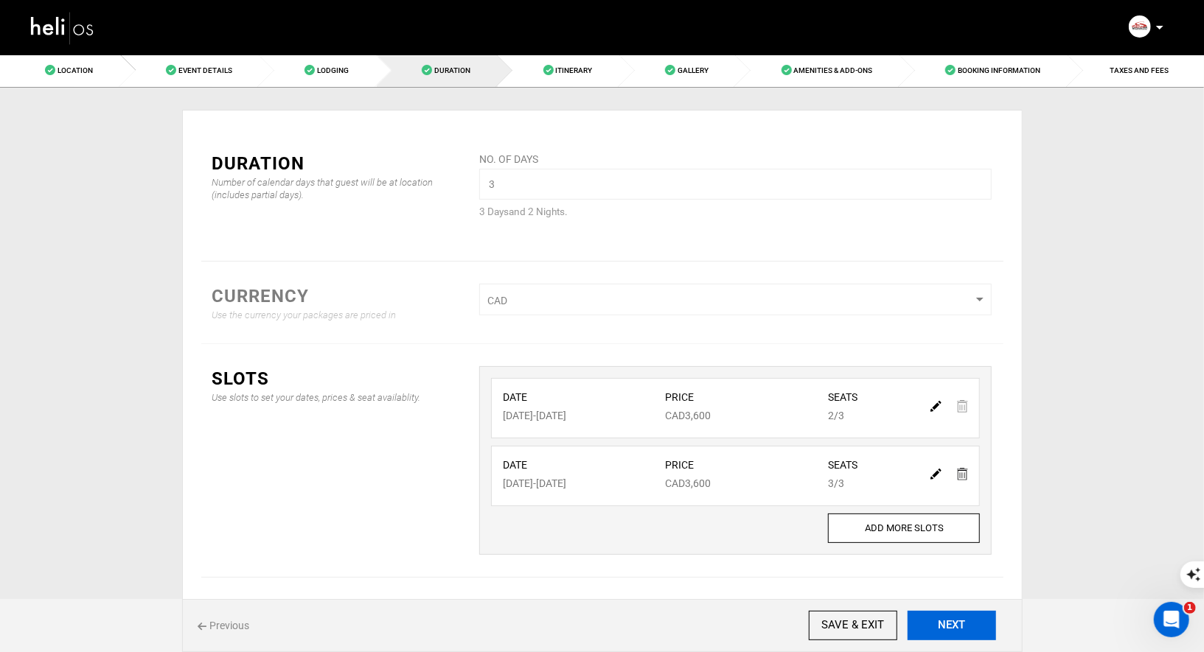
click at [962, 632] on button "NEXT" at bounding box center [952, 625] width 88 height 29
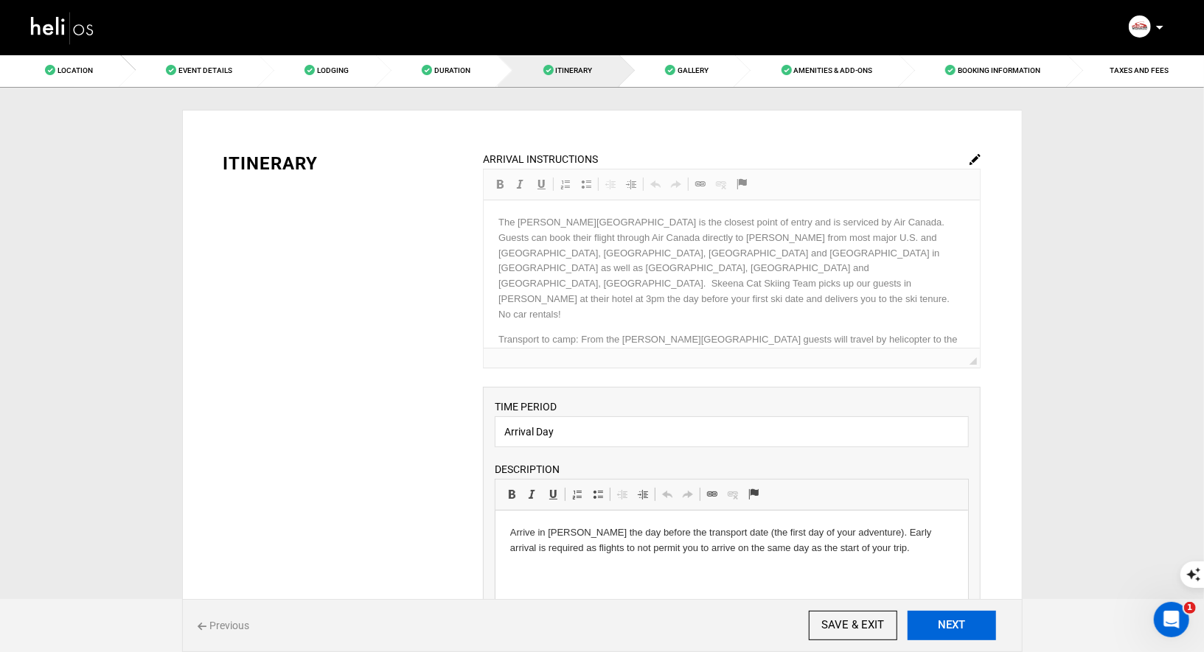
click at [962, 632] on button "NEXT" at bounding box center [952, 625] width 88 height 29
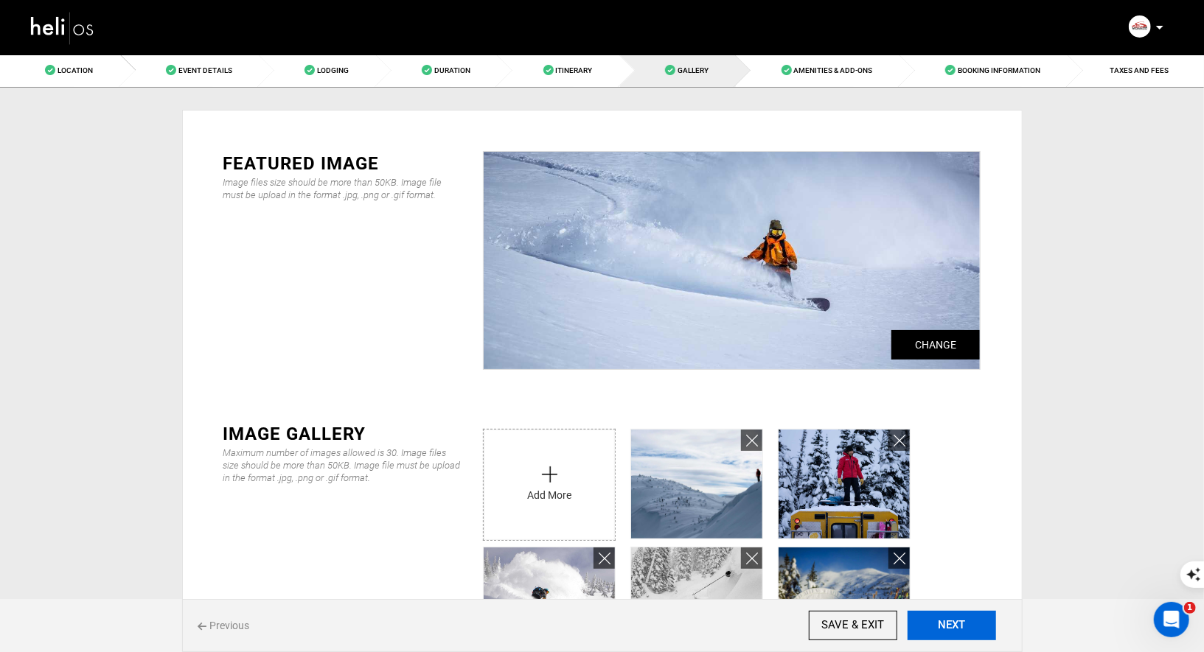
click at [962, 632] on button "NEXT" at bounding box center [952, 625] width 88 height 29
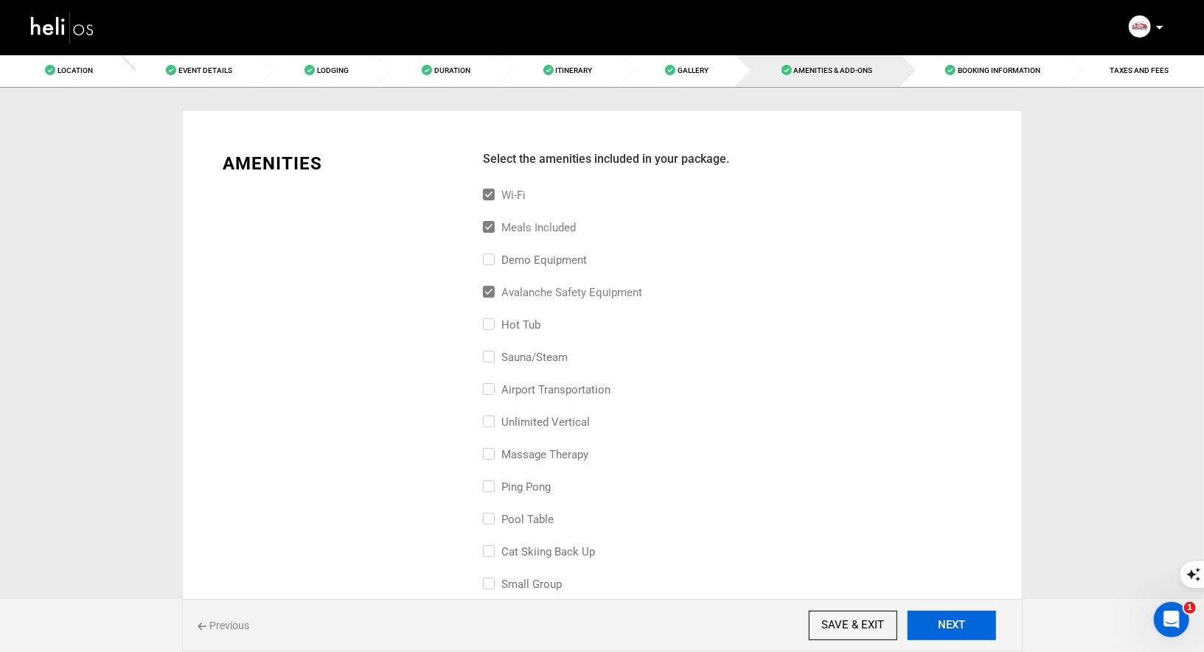
click at [962, 632] on button "NEXT" at bounding box center [952, 625] width 88 height 29
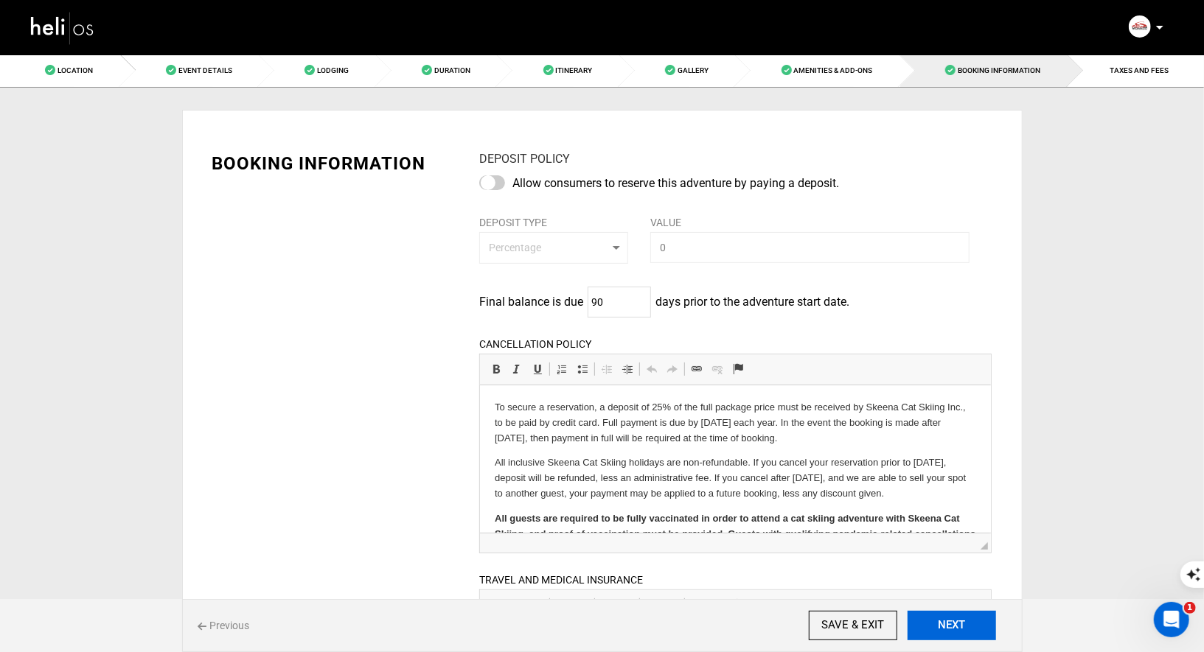
click at [962, 632] on button "NEXT" at bounding box center [952, 625] width 88 height 29
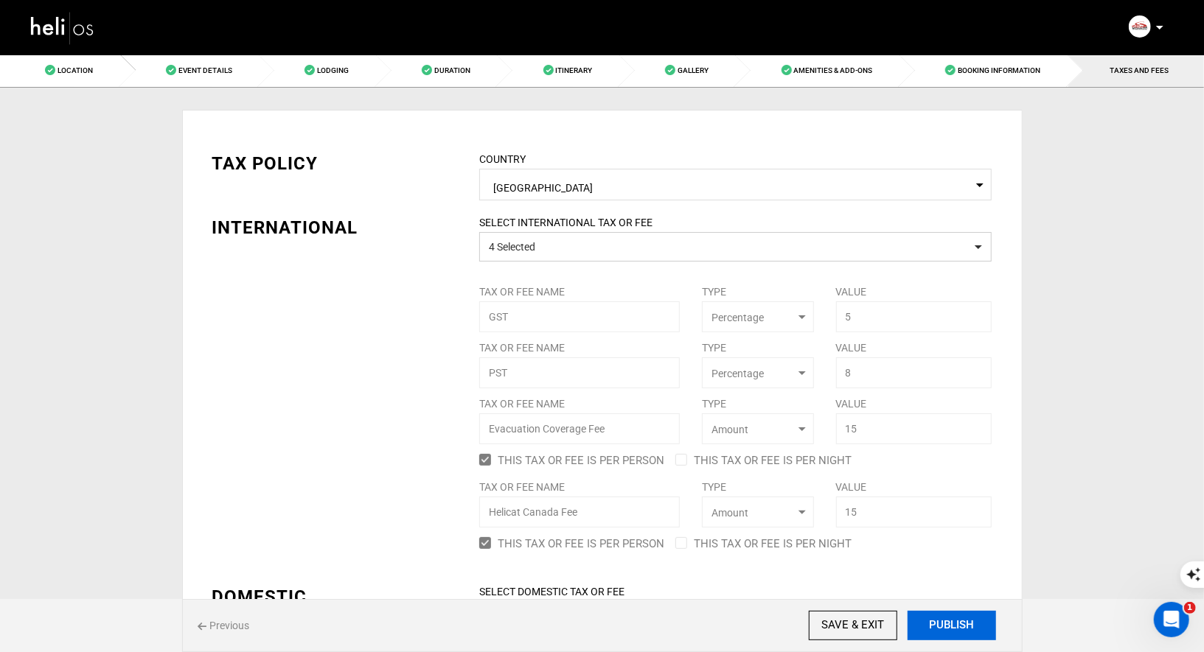
click at [962, 632] on button "PUBLISH" at bounding box center [952, 625] width 88 height 29
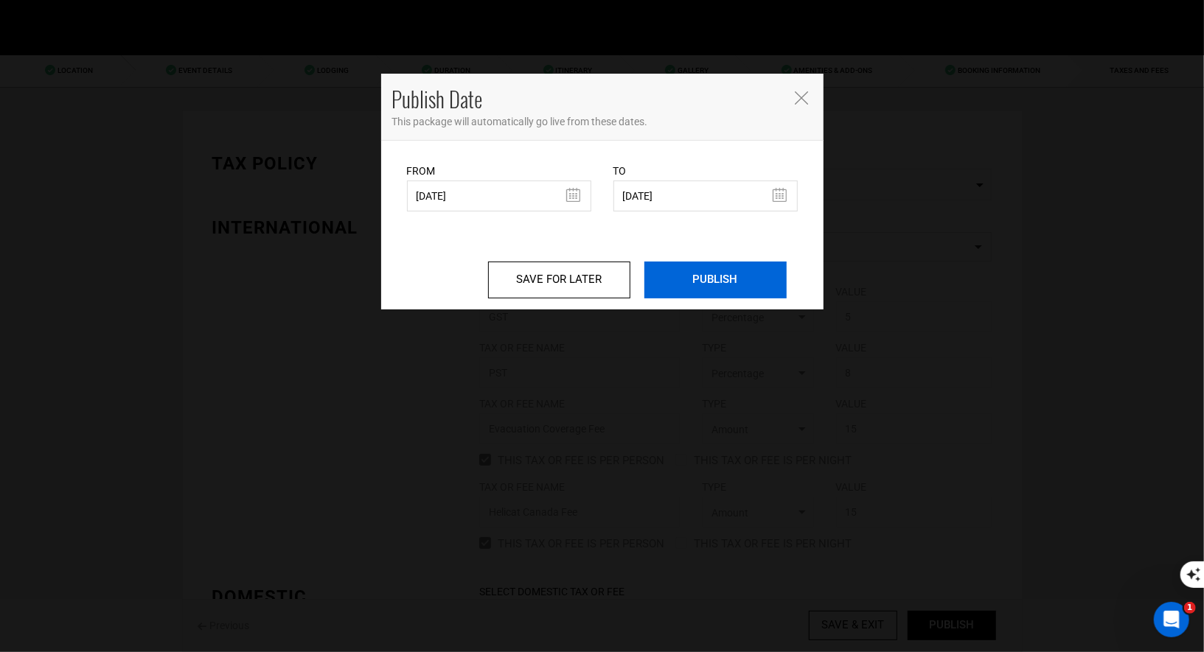
click at [669, 285] on input "PUBLISH" at bounding box center [715, 280] width 142 height 37
